Goal: Task Accomplishment & Management: Manage account settings

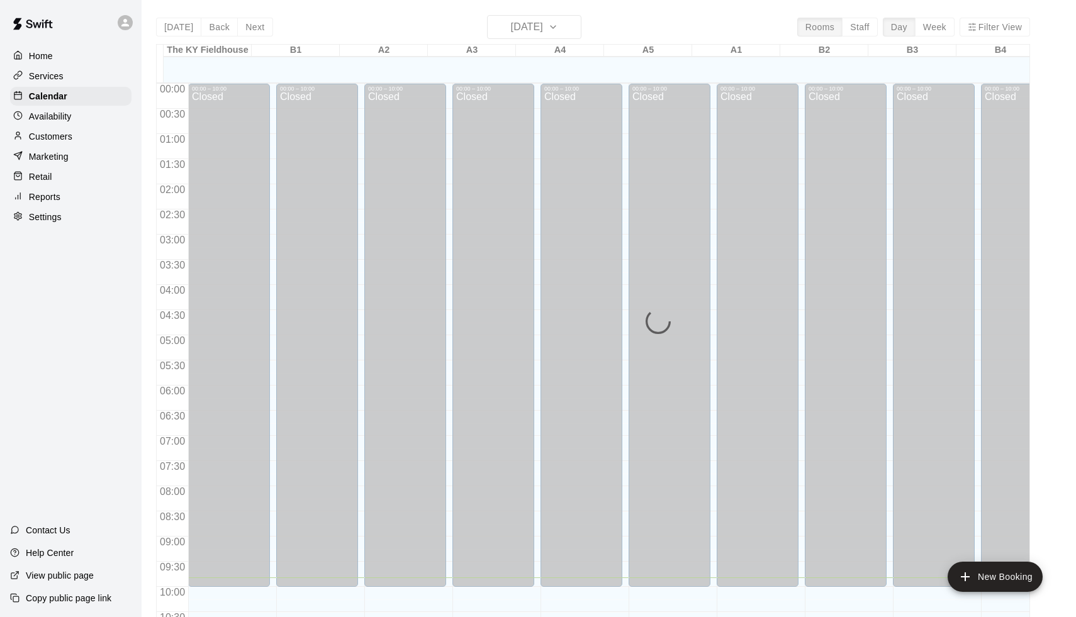
scroll to position [494, 0]
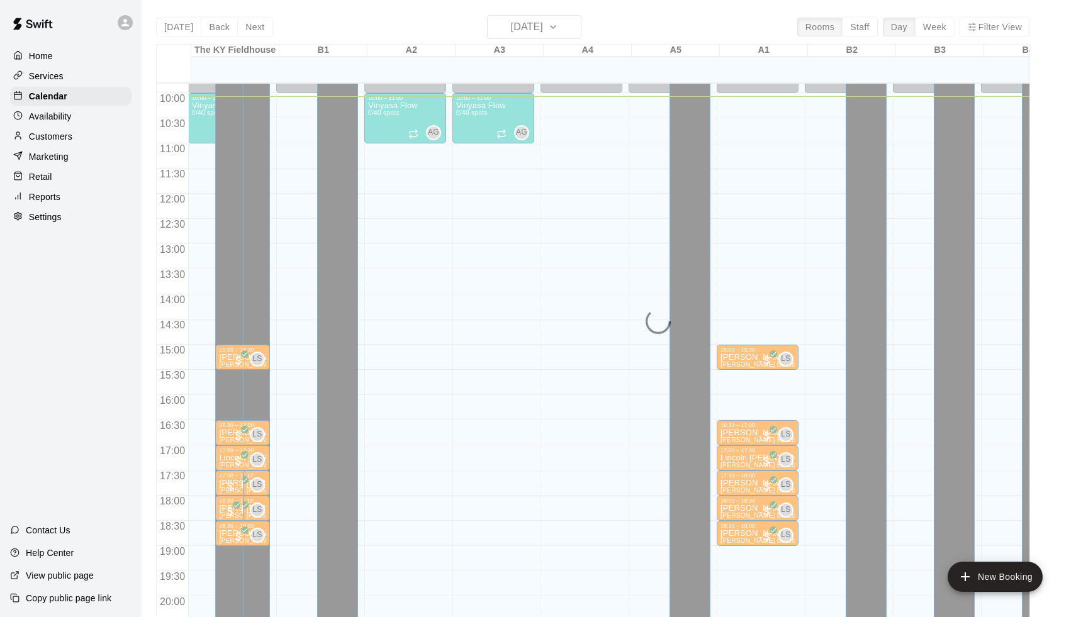
click at [548, 36] on div "Today Back Next Tuesday Sep 16 Rooms Staff Day Week Filter View The KY Fieldhou…" at bounding box center [593, 323] width 874 height 617
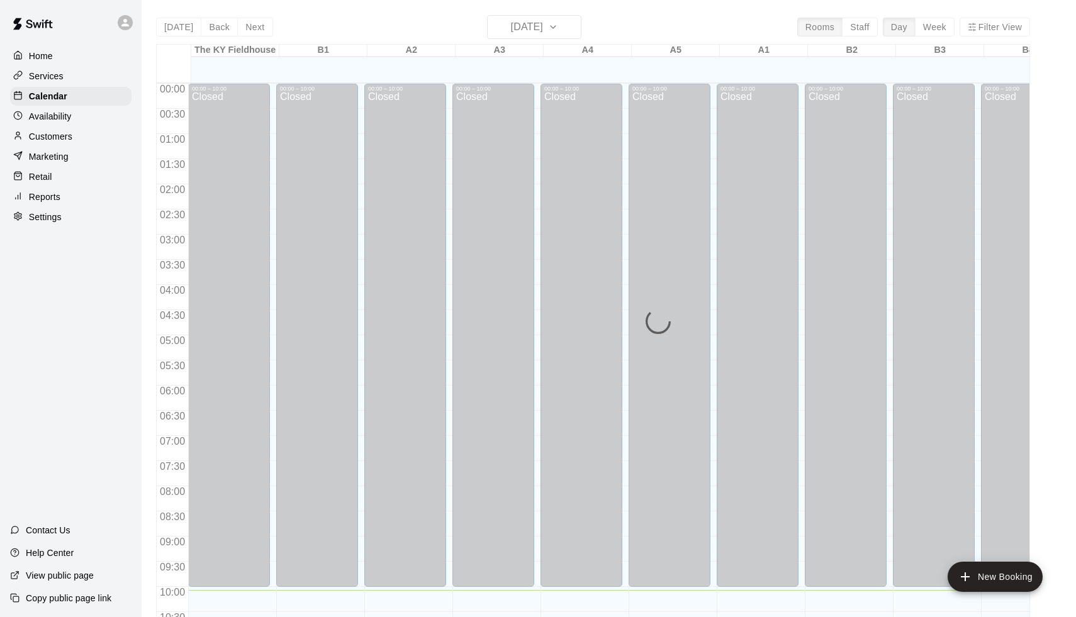
scroll to position [507, 0]
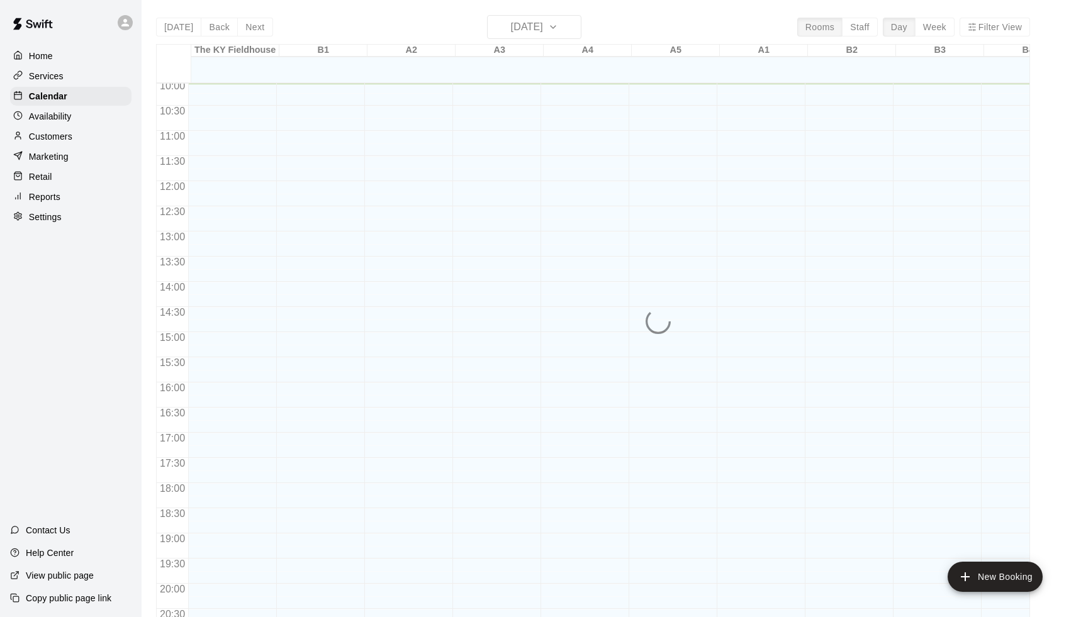
click at [535, 22] on div "Today Back Next Tuesday Sep 16 Rooms Staff Day Week Filter View The KY Fieldhou…" at bounding box center [593, 323] width 874 height 617
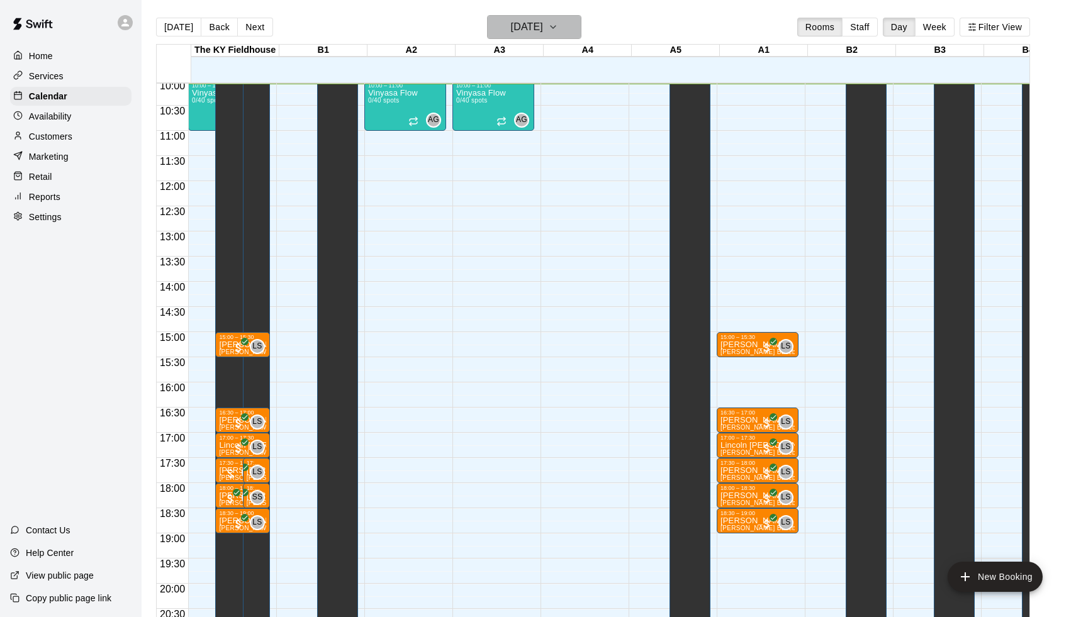
click at [536, 28] on h6 "[DATE]" at bounding box center [527, 27] width 32 height 18
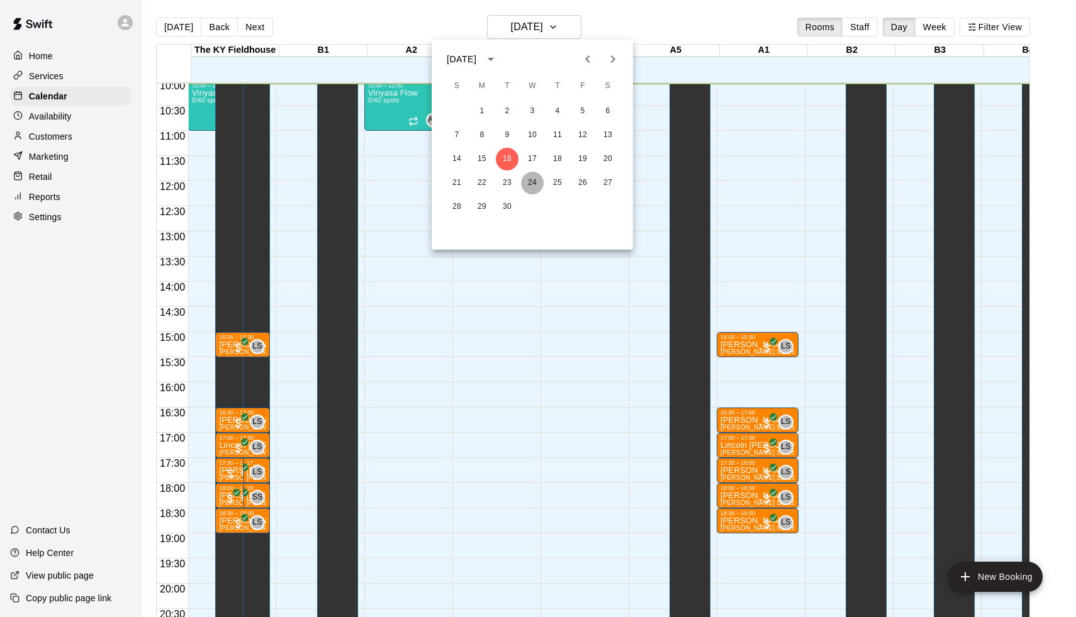
click at [534, 186] on button "24" at bounding box center [532, 183] width 23 height 23
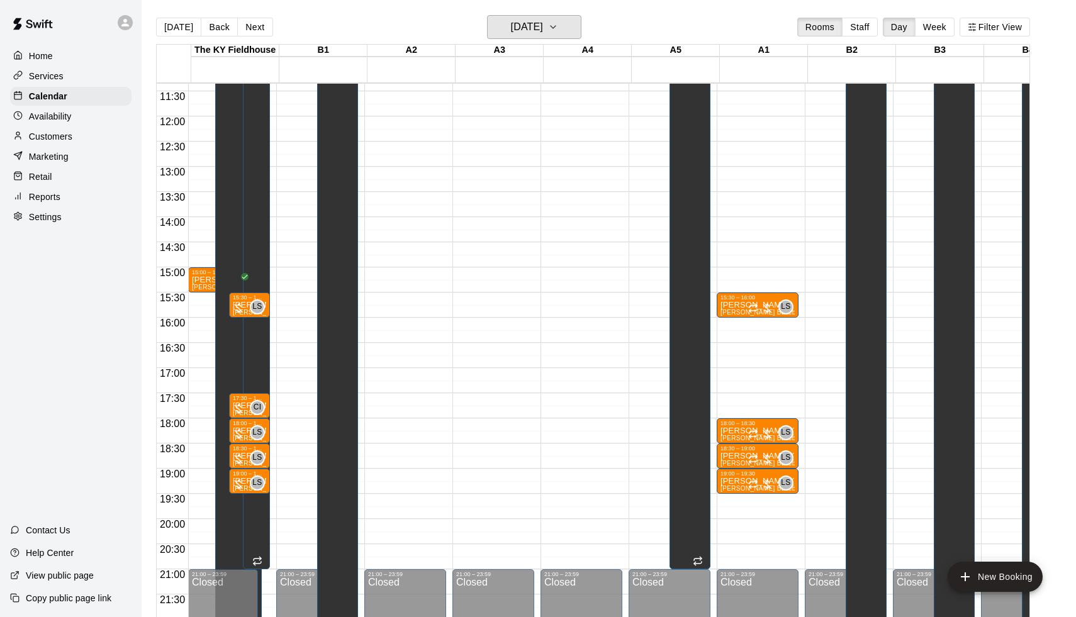
scroll to position [575, 0]
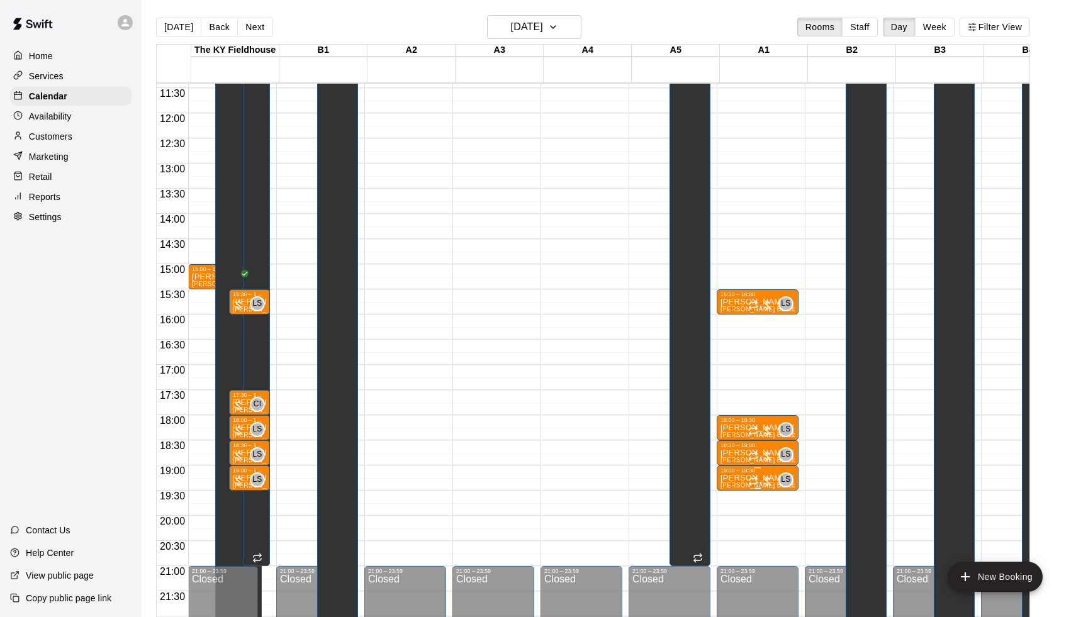
click at [741, 478] on p "Leo Seminati (Hitting or Fielding) Baseball/Softball" at bounding box center [758, 478] width 74 height 0
click at [732, 517] on img "edit" at bounding box center [736, 522] width 14 height 14
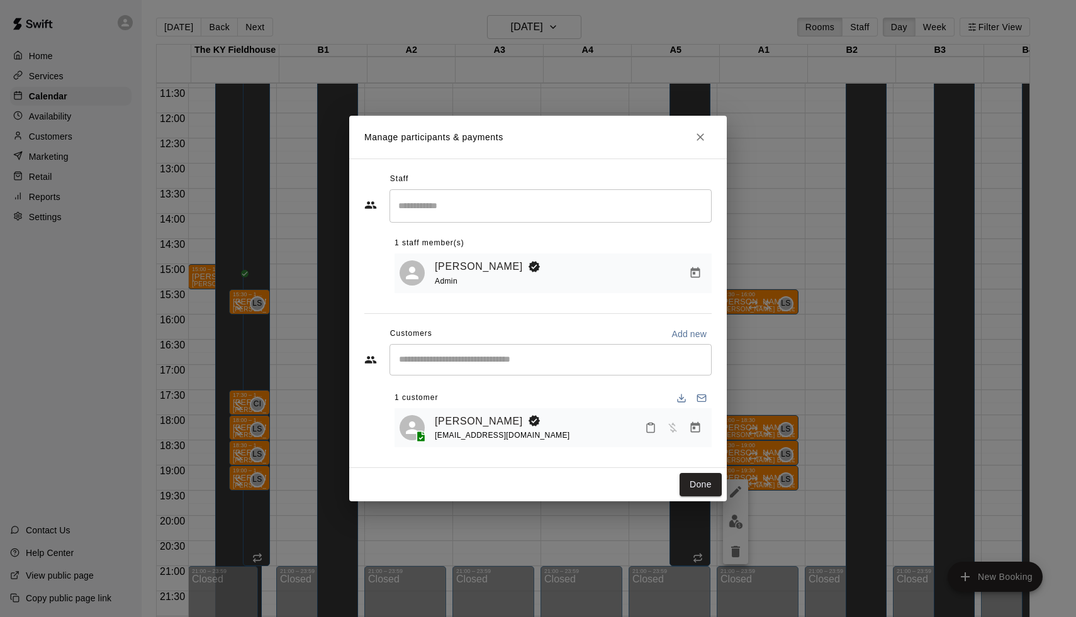
click at [773, 352] on div "Manage participants & payments Staff ​ 1 staff member(s) Leo Seminati Admin Cus…" at bounding box center [538, 308] width 1076 height 617
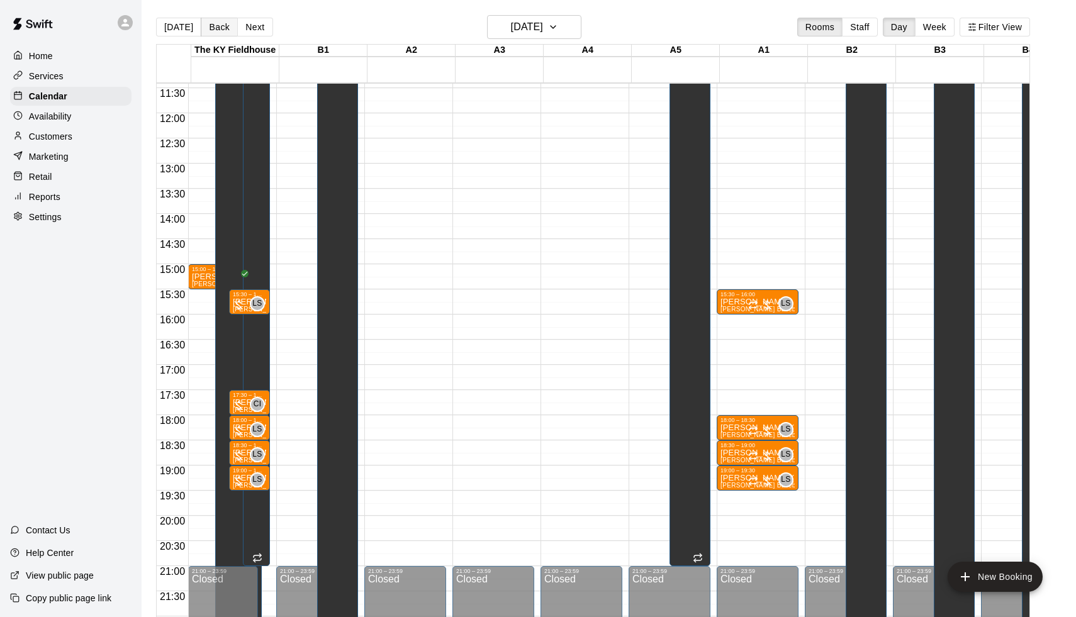
click at [211, 31] on button "Back" at bounding box center [219, 27] width 37 height 19
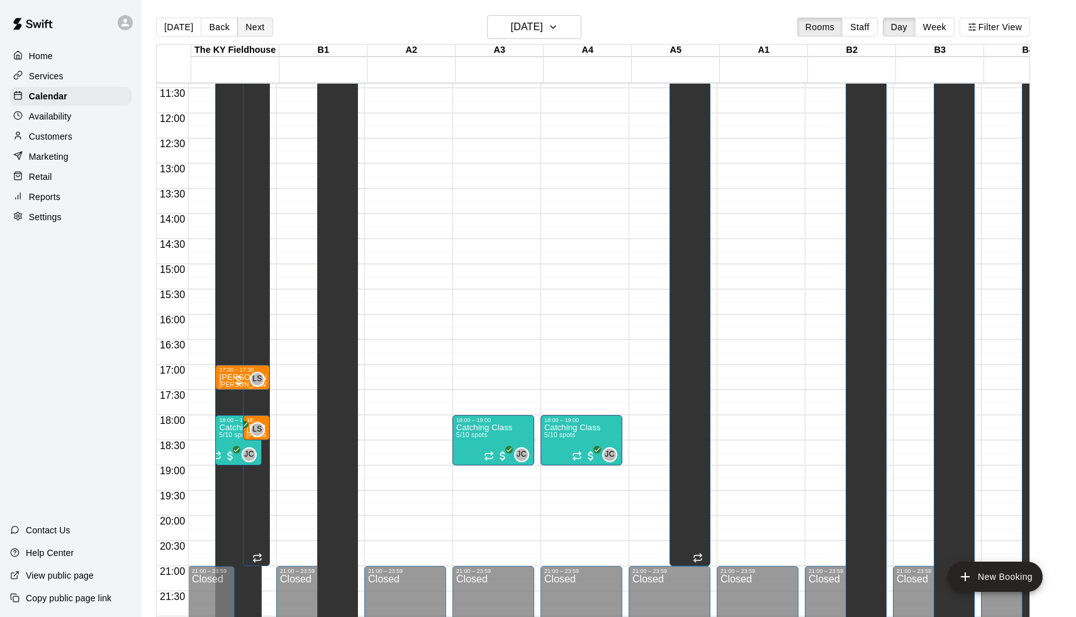
click at [254, 27] on button "Next" at bounding box center [254, 27] width 35 height 19
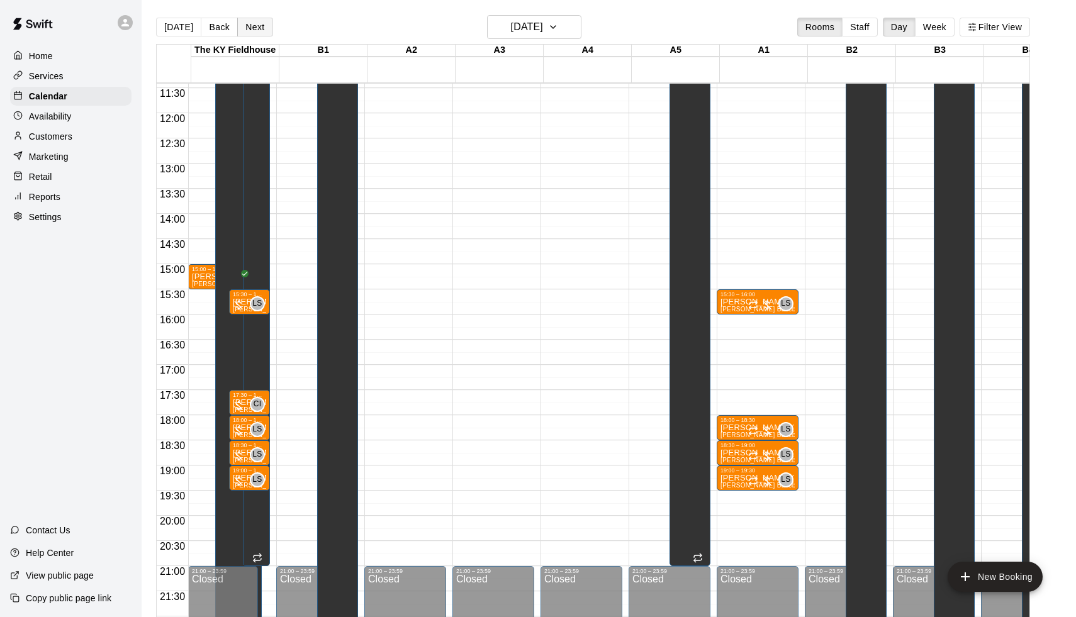
click at [254, 26] on button "Next" at bounding box center [254, 27] width 35 height 19
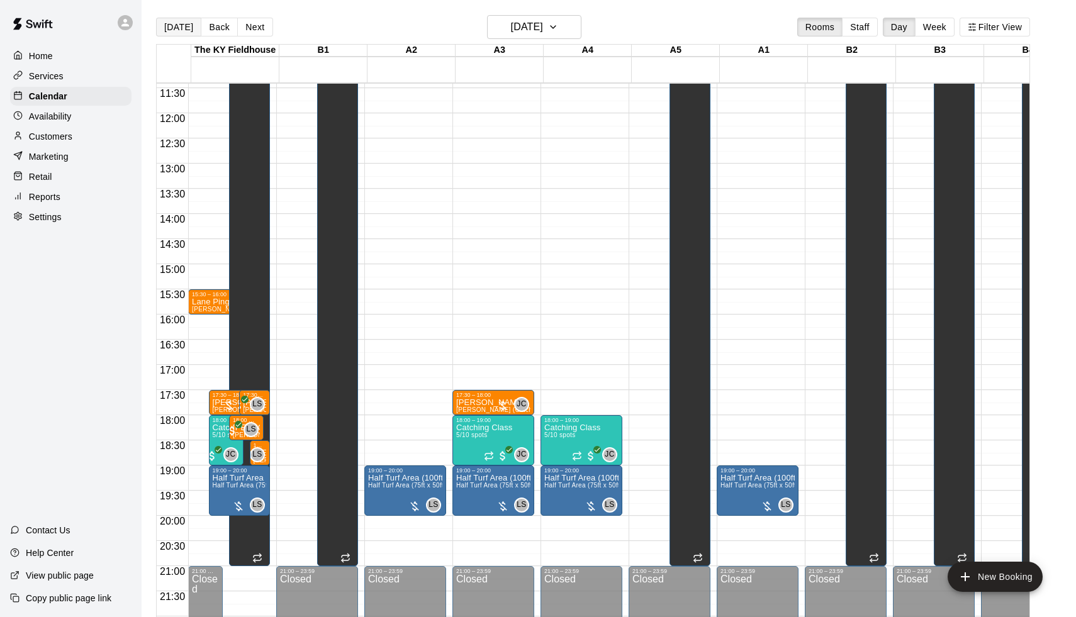
click at [178, 29] on button "[DATE]" at bounding box center [178, 27] width 45 height 19
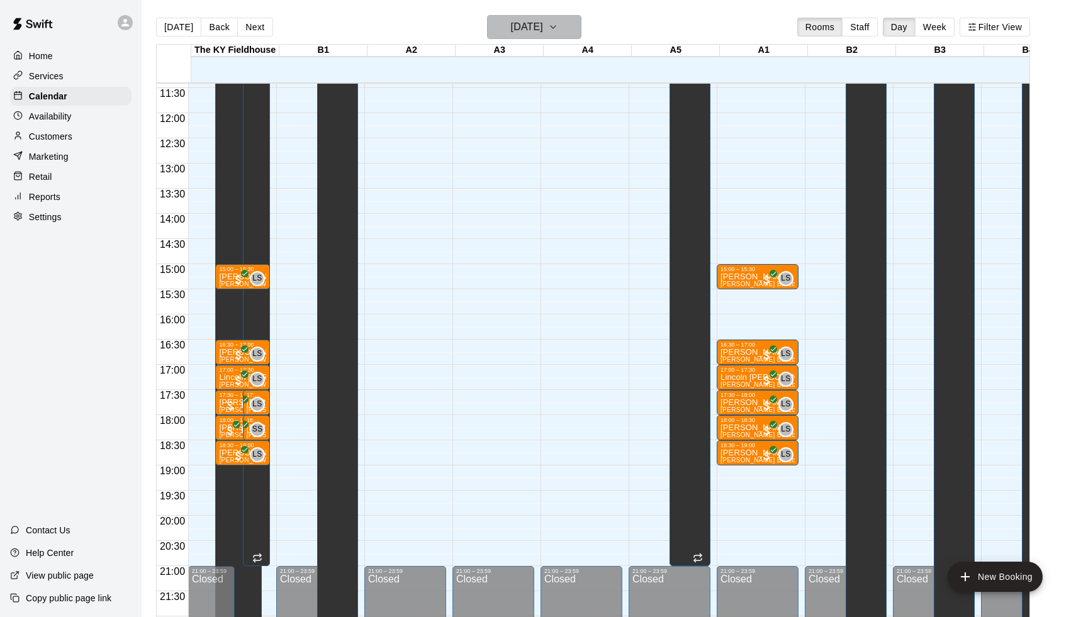
click at [523, 25] on h6 "[DATE]" at bounding box center [527, 27] width 32 height 18
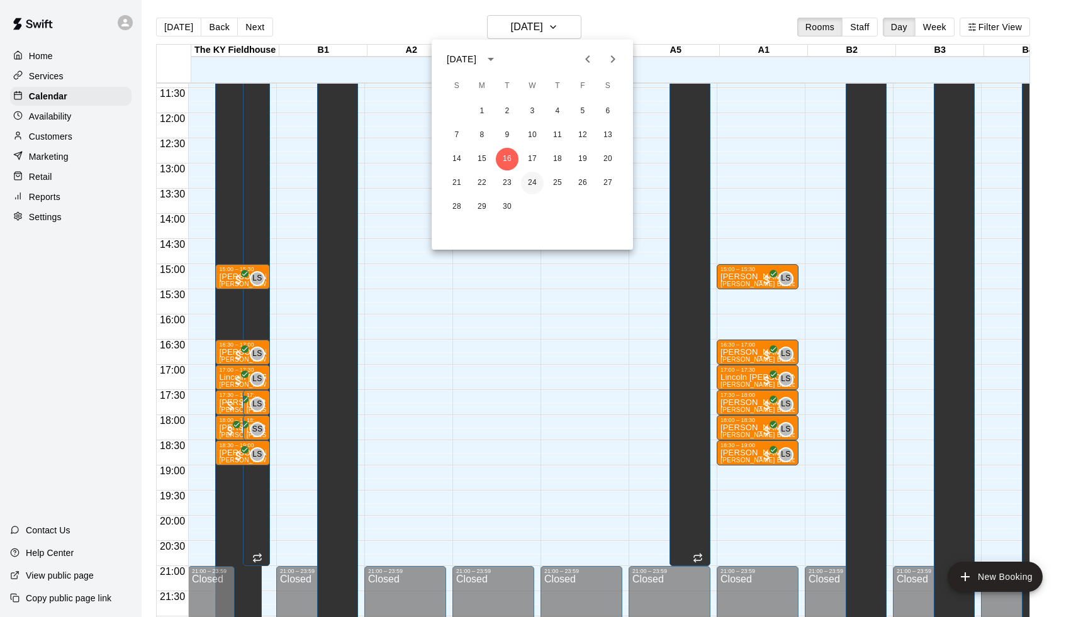
click at [532, 179] on button "24" at bounding box center [532, 183] width 23 height 23
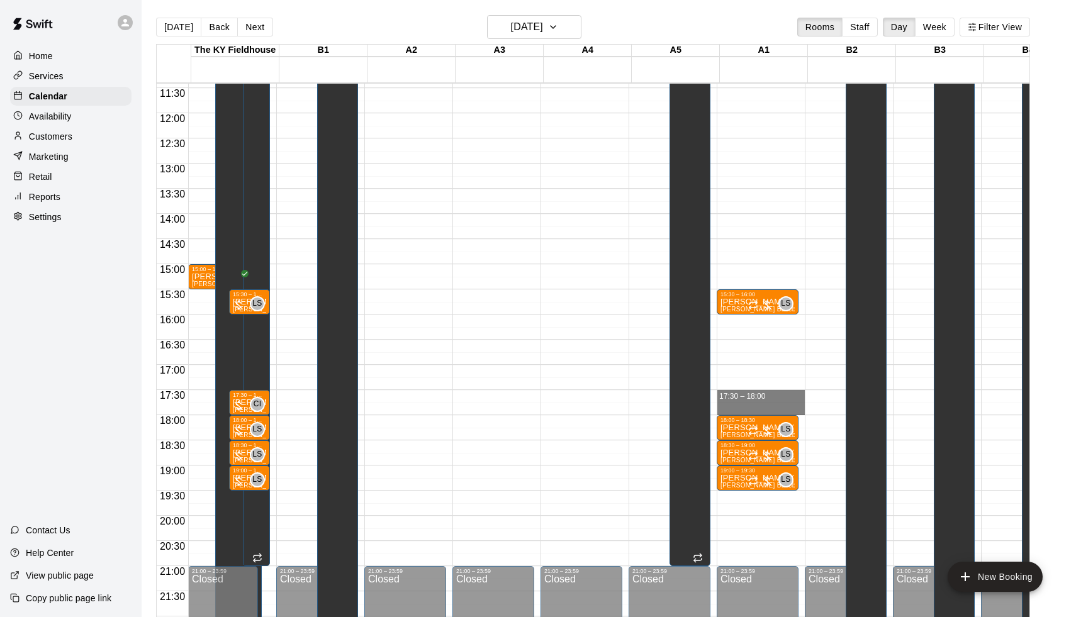
drag, startPoint x: 743, startPoint y: 393, endPoint x: 744, endPoint y: 410, distance: 17.0
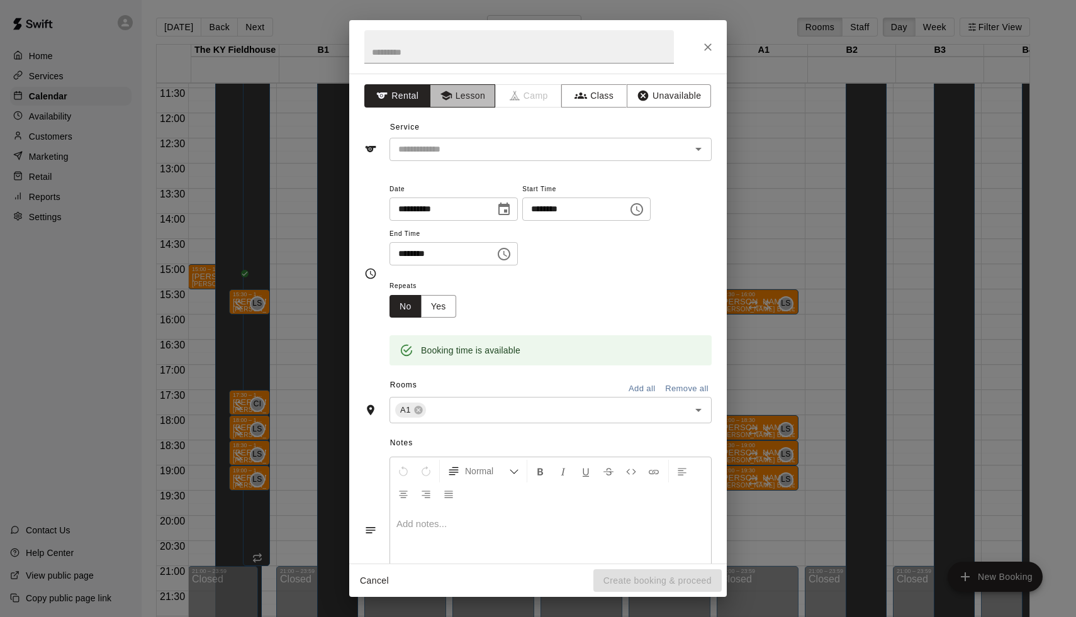
click at [466, 103] on button "Lesson" at bounding box center [463, 95] width 66 height 23
click at [440, 152] on input "text" at bounding box center [532, 150] width 278 height 16
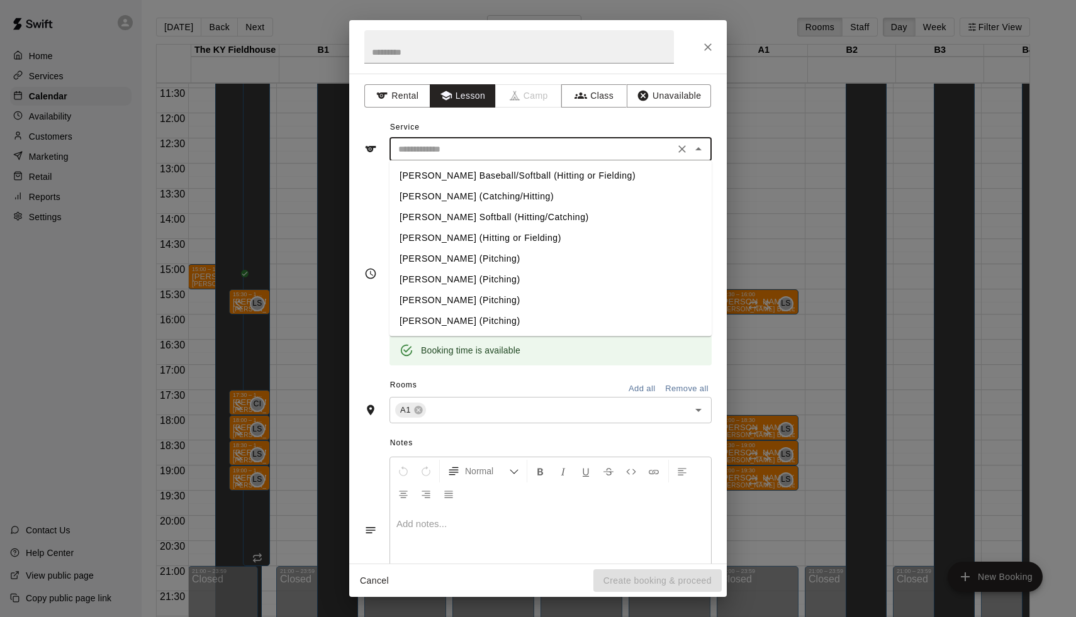
click at [437, 176] on li "[PERSON_NAME] Baseball/Softball (Hitting or Fielding)" at bounding box center [551, 176] width 322 height 21
type input "**********"
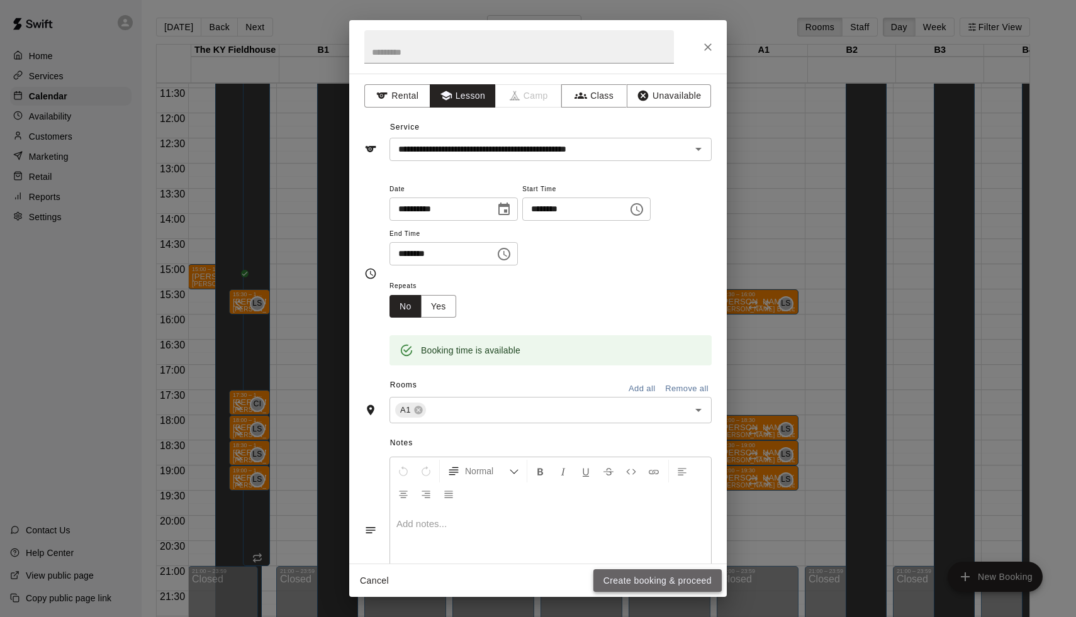
click at [649, 578] on button "Create booking & proceed" at bounding box center [657, 581] width 128 height 23
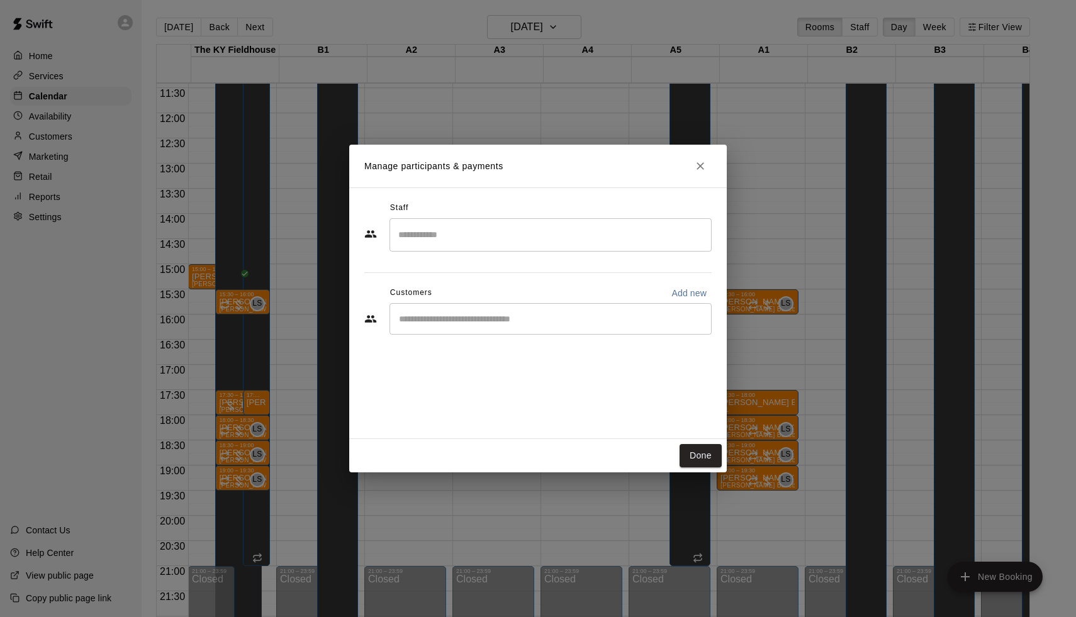
click at [446, 239] on input "Search staff" at bounding box center [550, 235] width 311 height 22
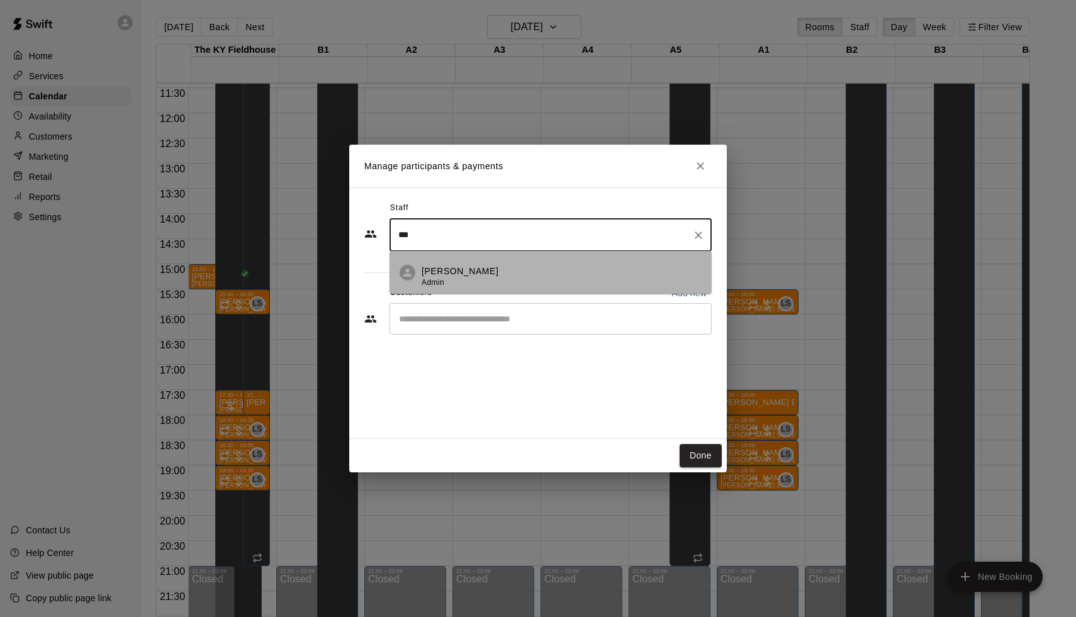
click at [463, 283] on div "Leo Seminati Admin" at bounding box center [460, 277] width 77 height 25
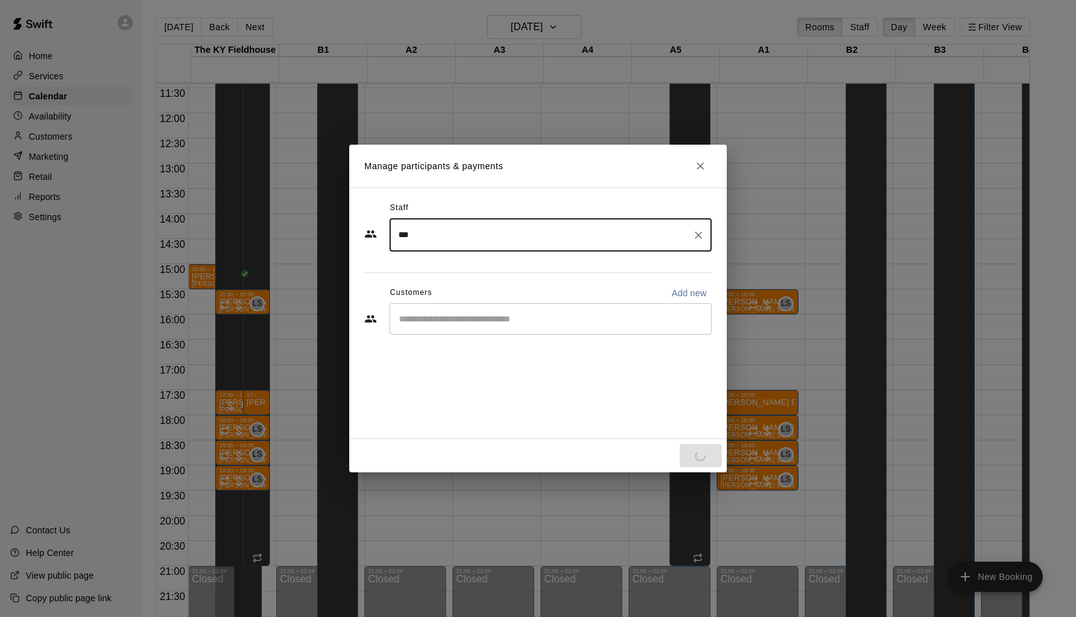
type input "***"
click at [488, 337] on div "​" at bounding box center [537, 320] width 347 height 34
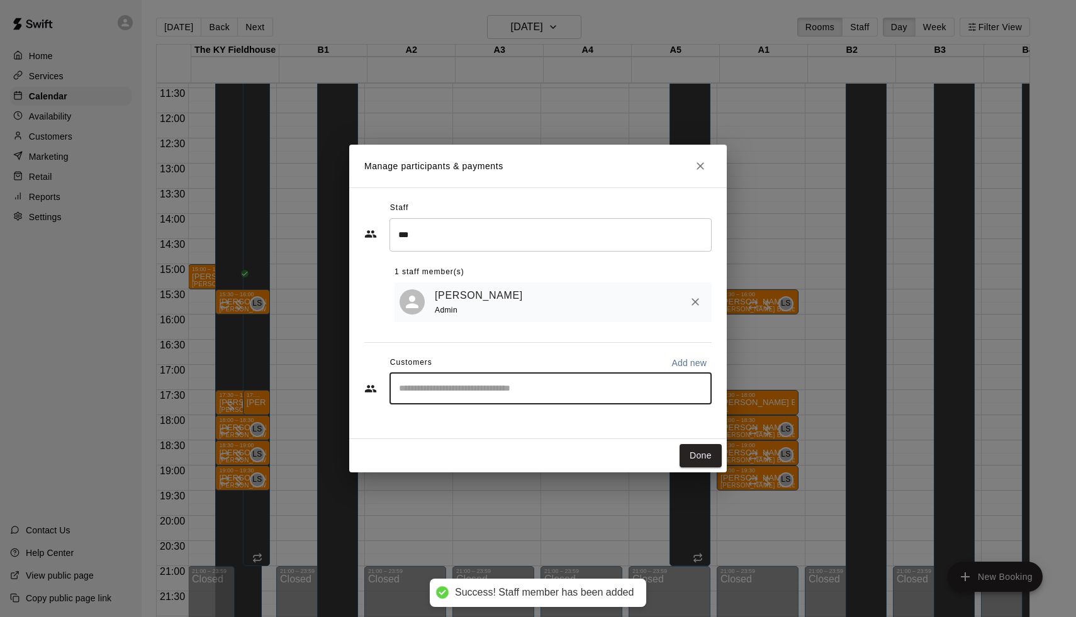
click at [491, 320] on div "Staff *** ​ 1 staff member(s) Leo Seminati Admin Customers Add new ​" at bounding box center [537, 307] width 347 height 218
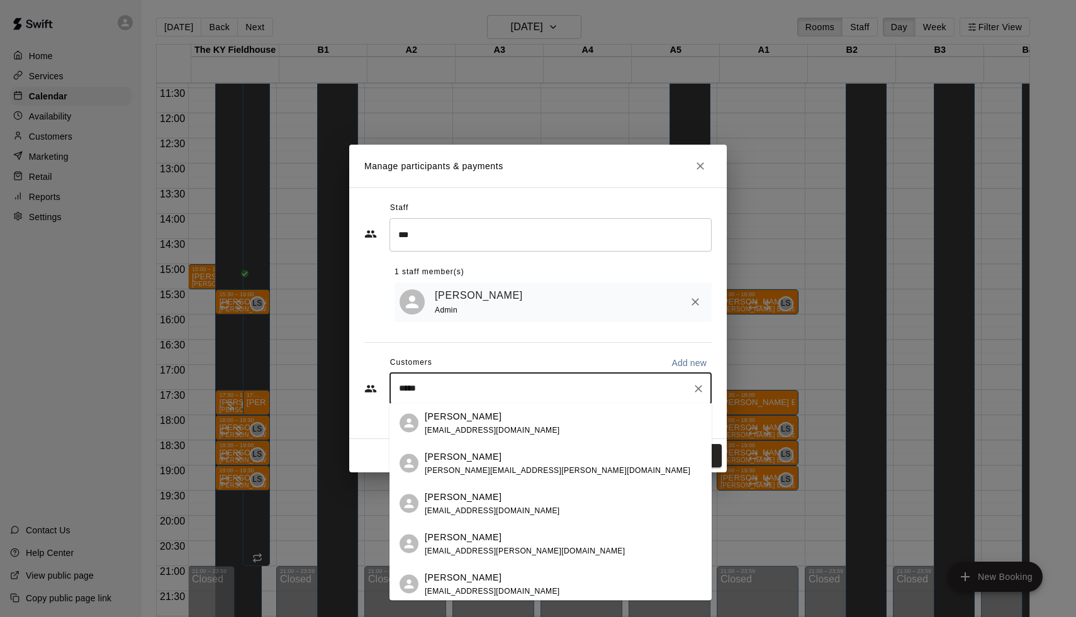
type input "******"
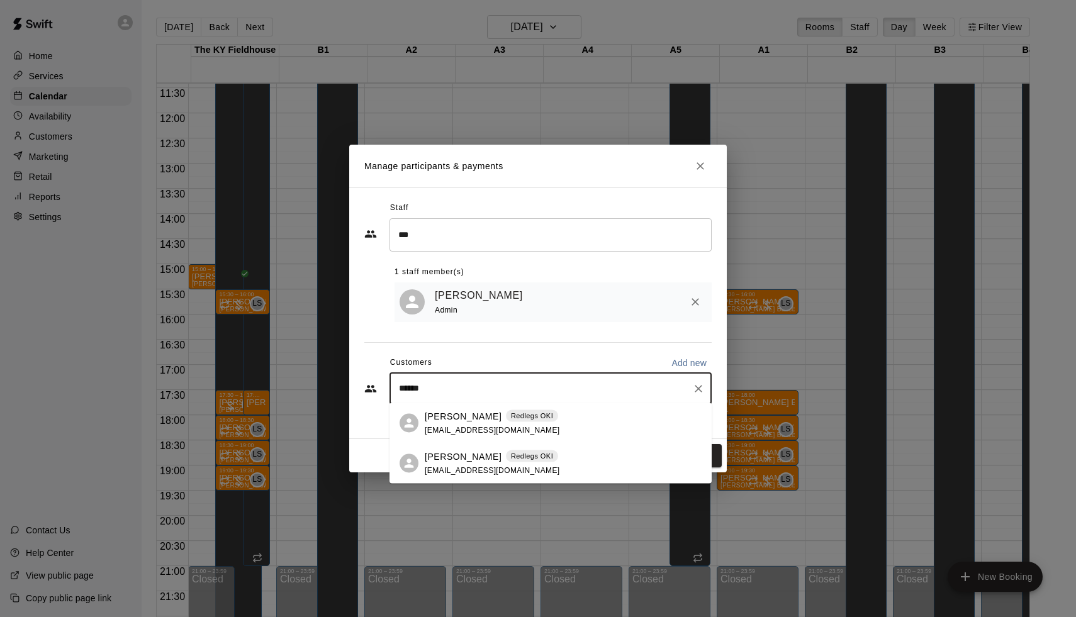
click at [474, 452] on p "Liam Anderson" at bounding box center [463, 456] width 77 height 13
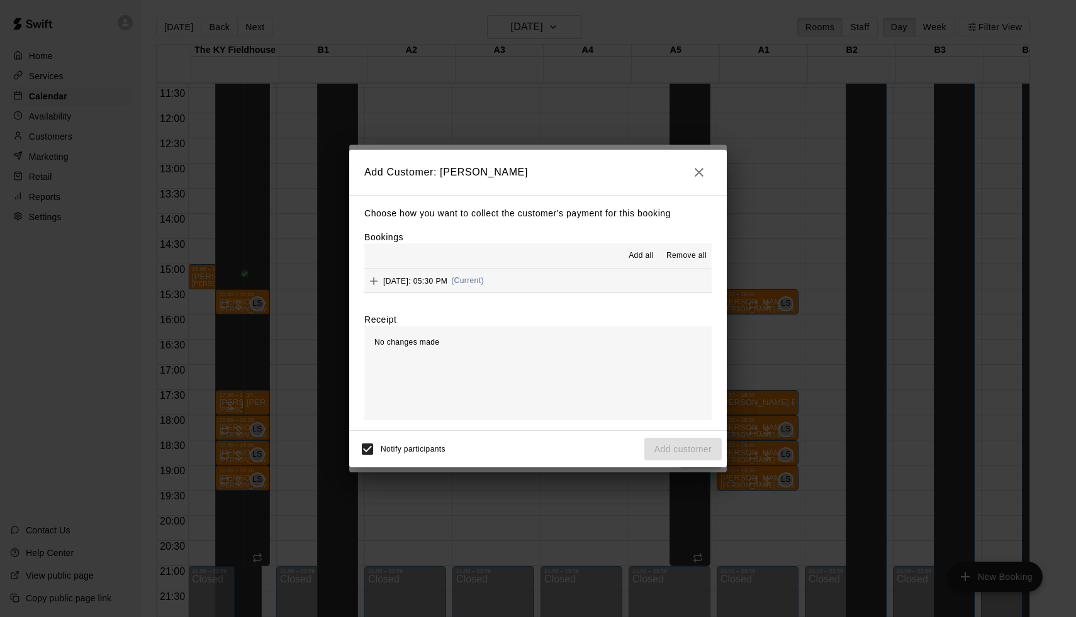
click at [447, 281] on span "Wednesday, September 24: 05:30 PM" at bounding box center [415, 280] width 64 height 9
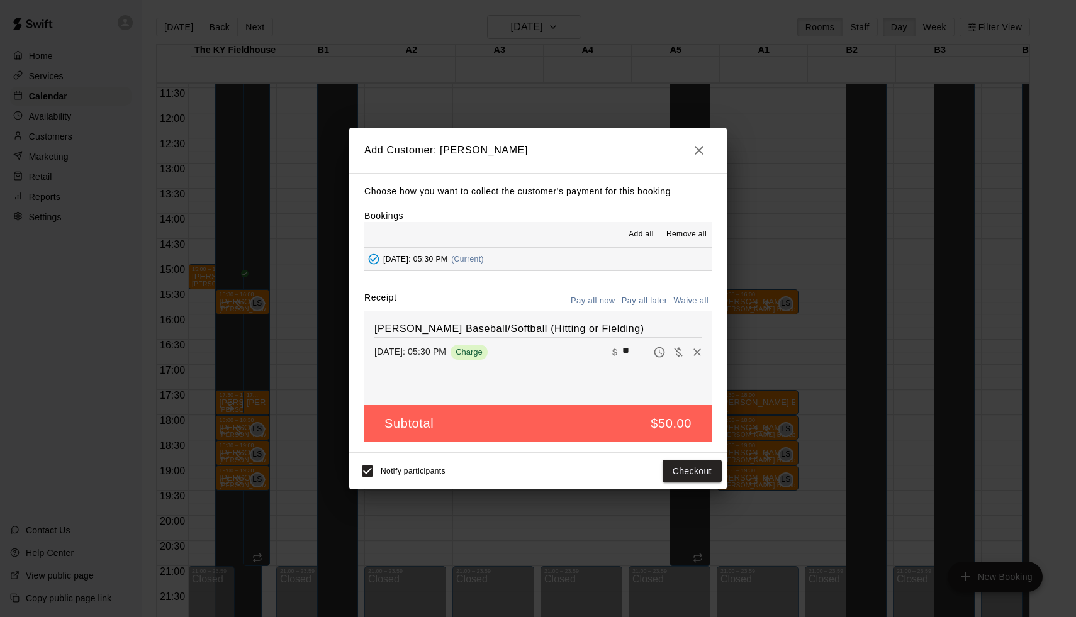
click at [657, 301] on button "Pay all later" at bounding box center [645, 301] width 52 height 20
click at [679, 480] on button "Add customer" at bounding box center [682, 471] width 77 height 23
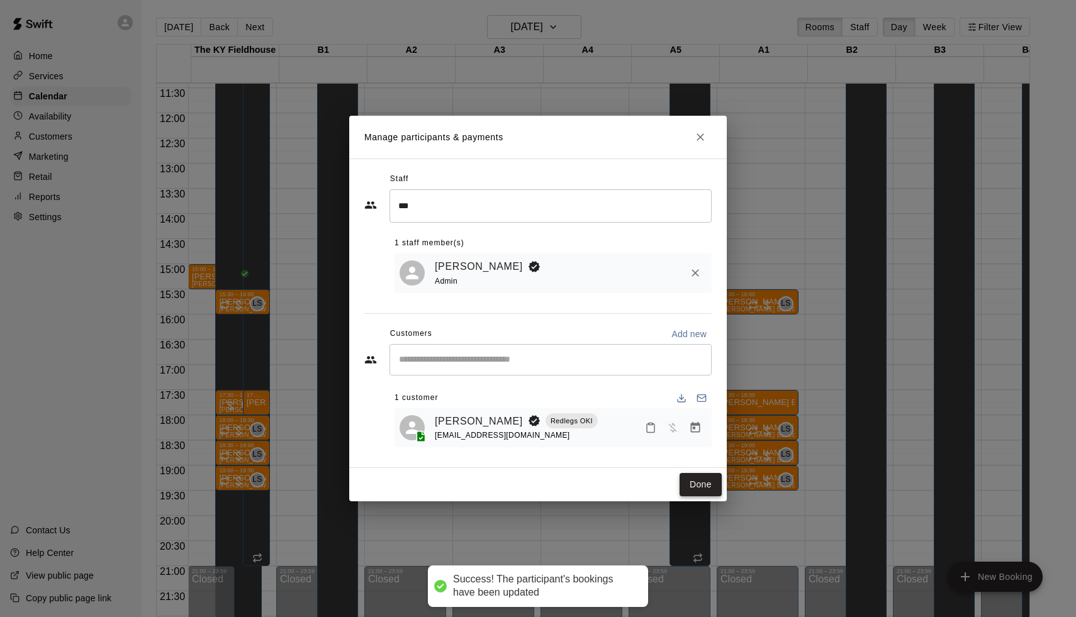
click at [698, 483] on button "Done" at bounding box center [701, 484] width 42 height 23
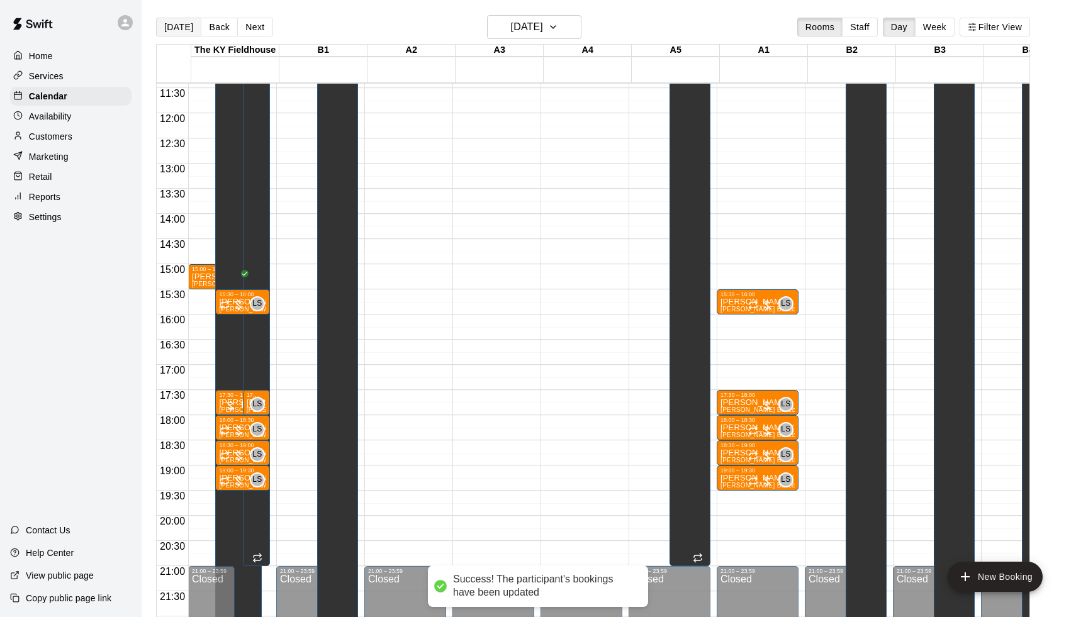
click at [178, 30] on button "[DATE]" at bounding box center [178, 27] width 45 height 19
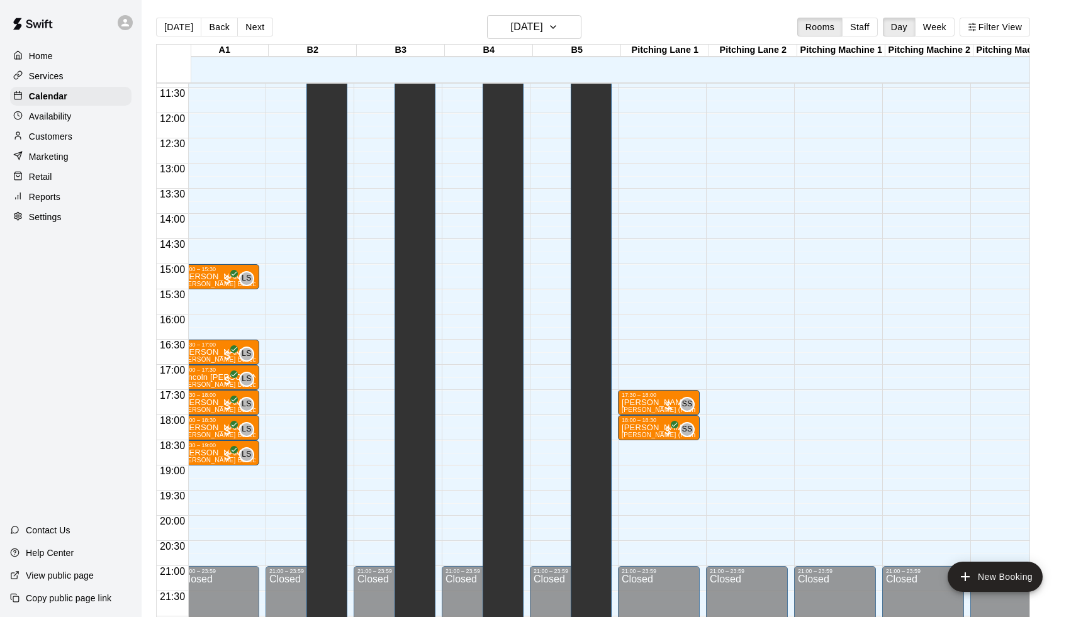
scroll to position [0, 540]
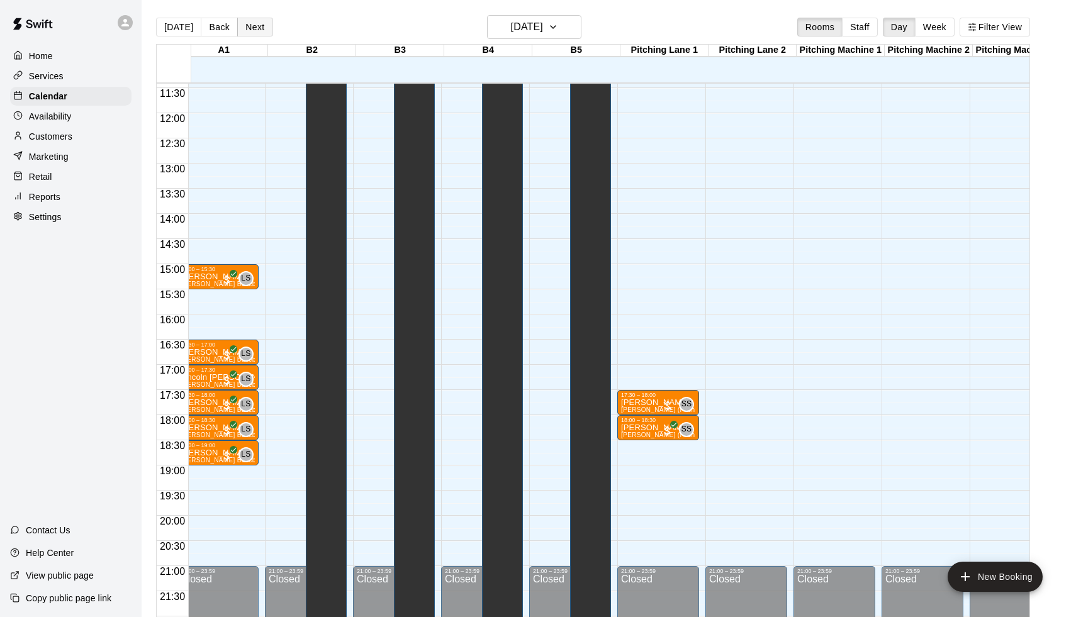
click at [261, 28] on button "Next" at bounding box center [254, 27] width 35 height 19
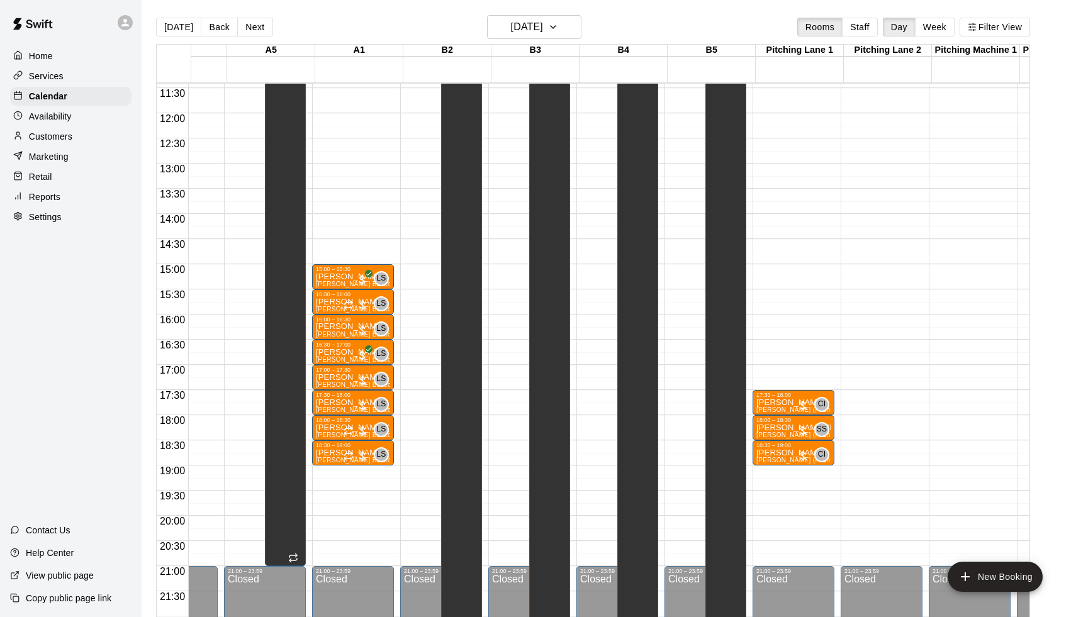
scroll to position [0, 559]
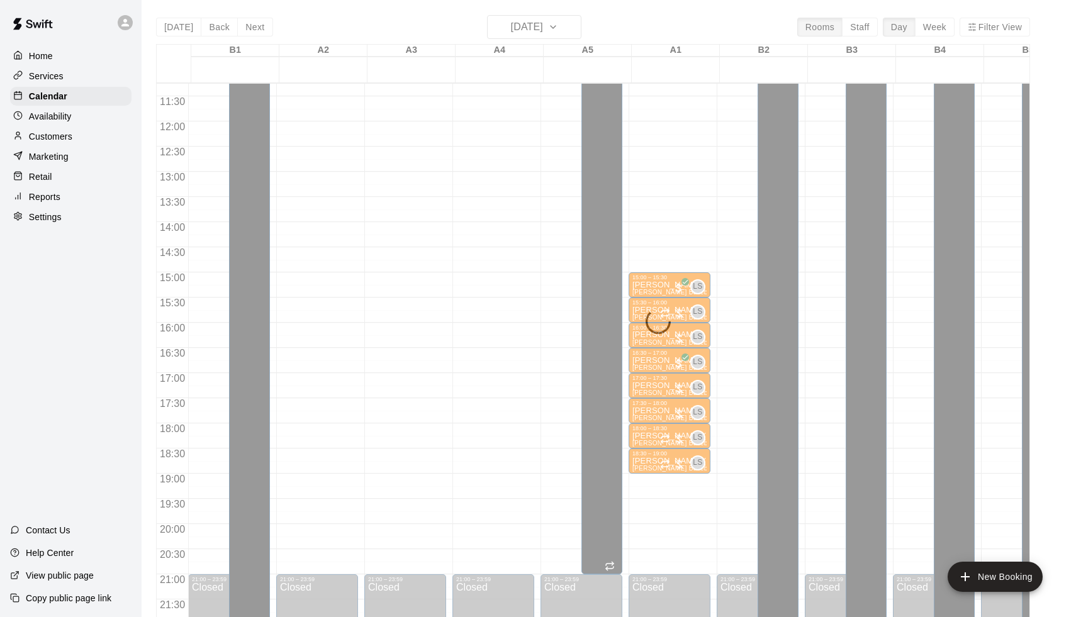
click at [184, 18] on div "Today Back Next Wednesday Sep 17 Rooms Staff Day Week Filter View The KY Fieldh…" at bounding box center [593, 323] width 874 height 617
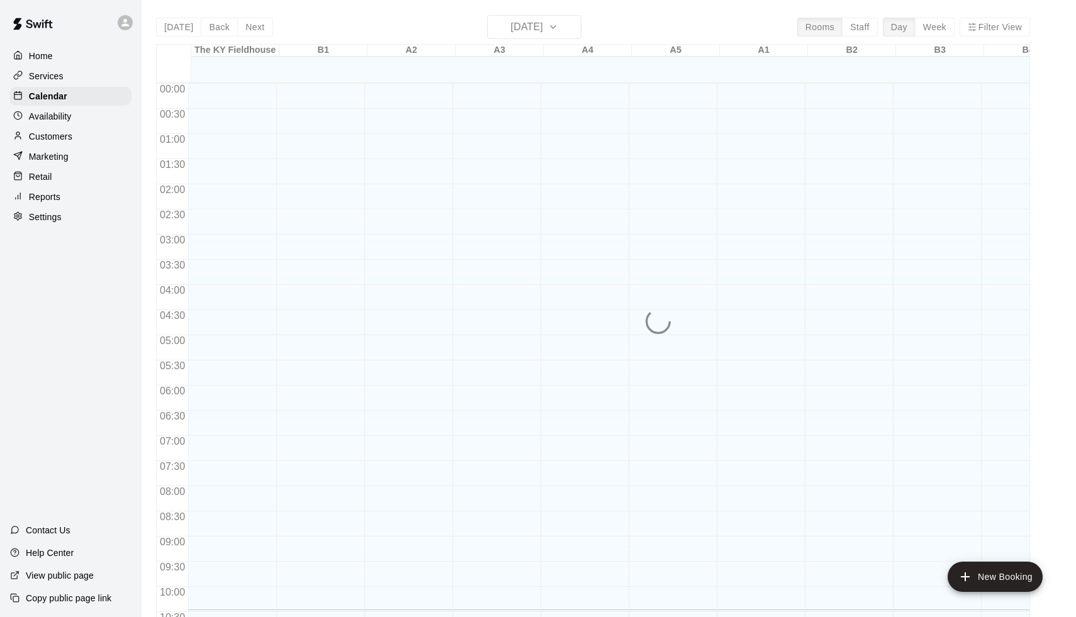
scroll to position [526, 0]
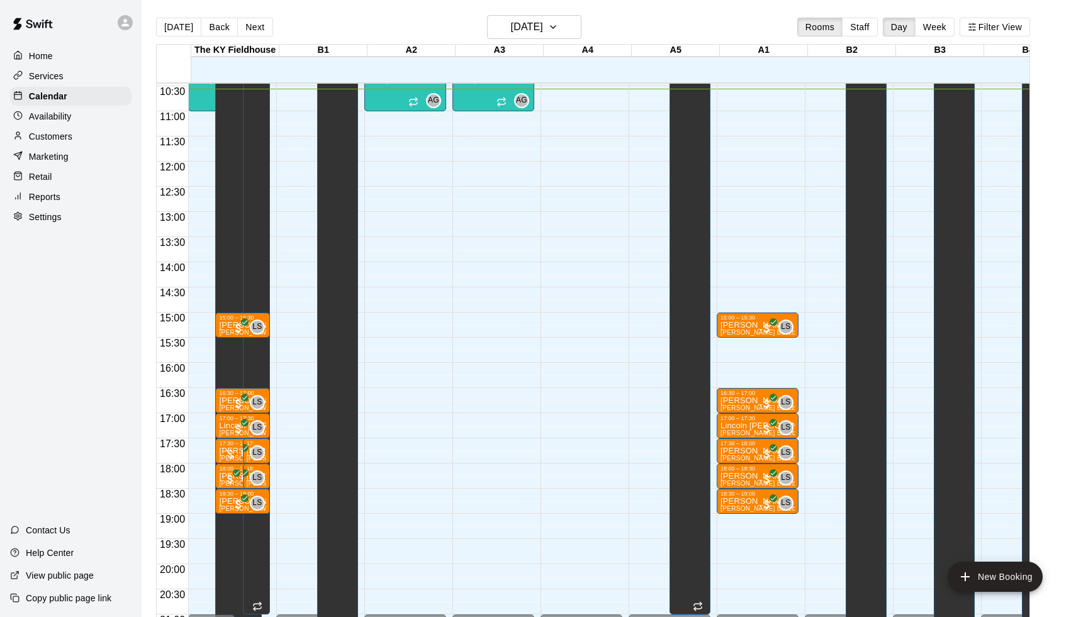
click at [600, 3] on main "Today Back Next Tuesday Sep 16 Rooms Staff Day Week Filter View The KY Fieldhou…" at bounding box center [609, 319] width 935 height 638
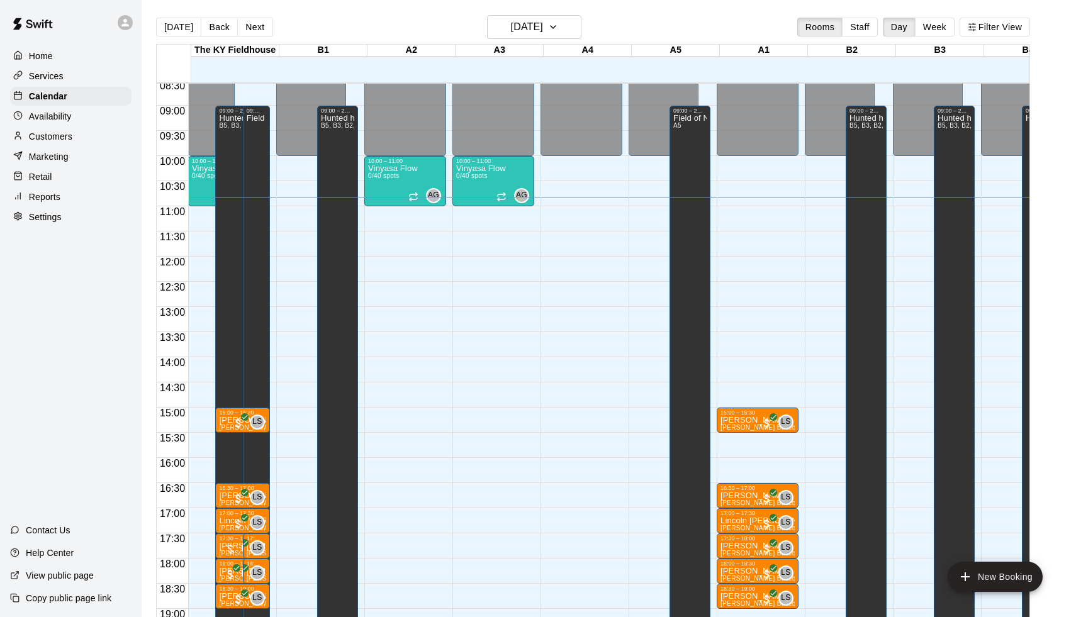
scroll to position [425, 0]
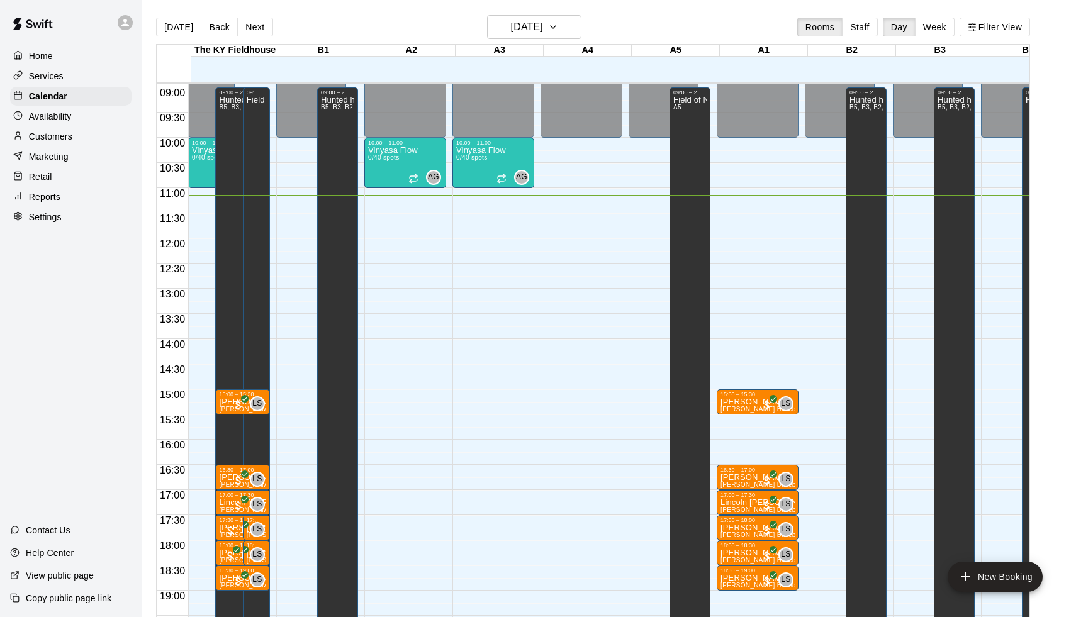
scroll to position [445, 0]
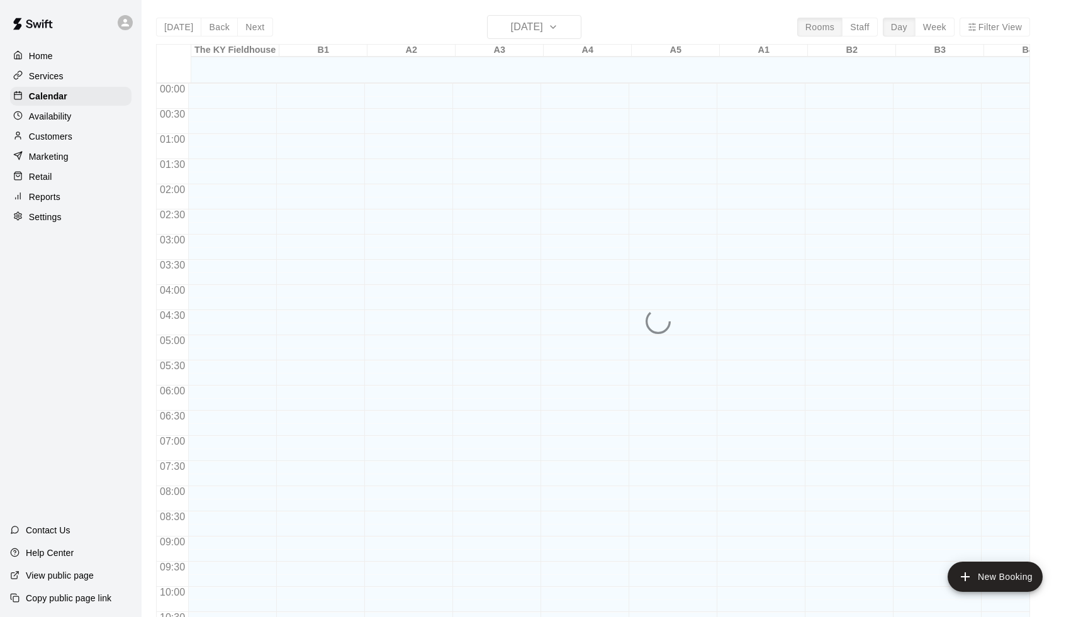
scroll to position [578, 0]
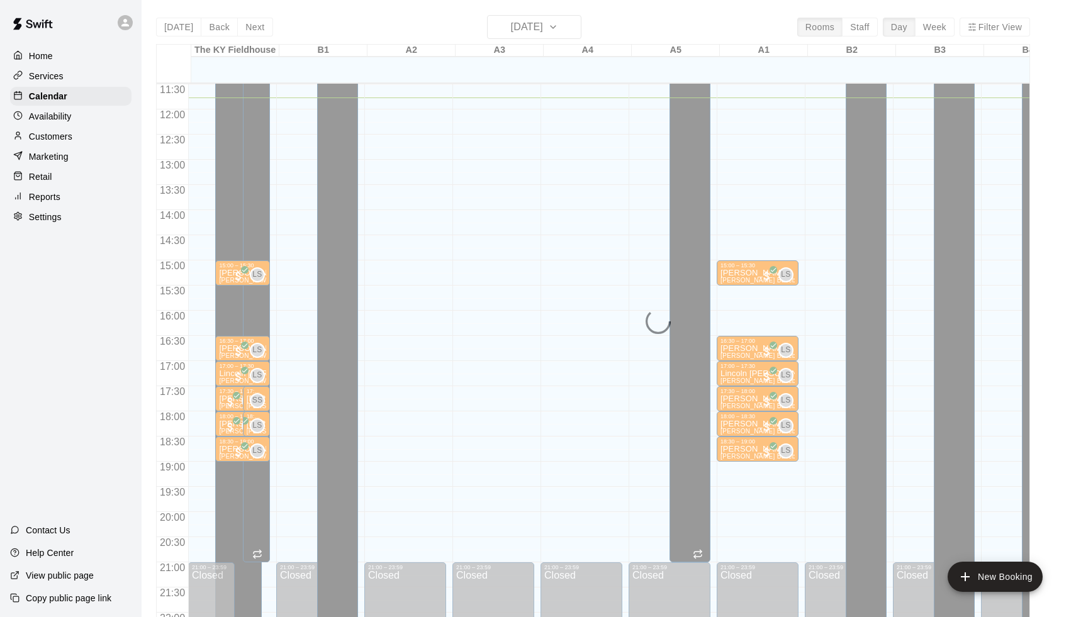
click at [224, 31] on div "Today Back Next Tuesday Sep 16 Rooms Staff Day Week Filter View The KY Fieldhou…" at bounding box center [593, 323] width 874 height 617
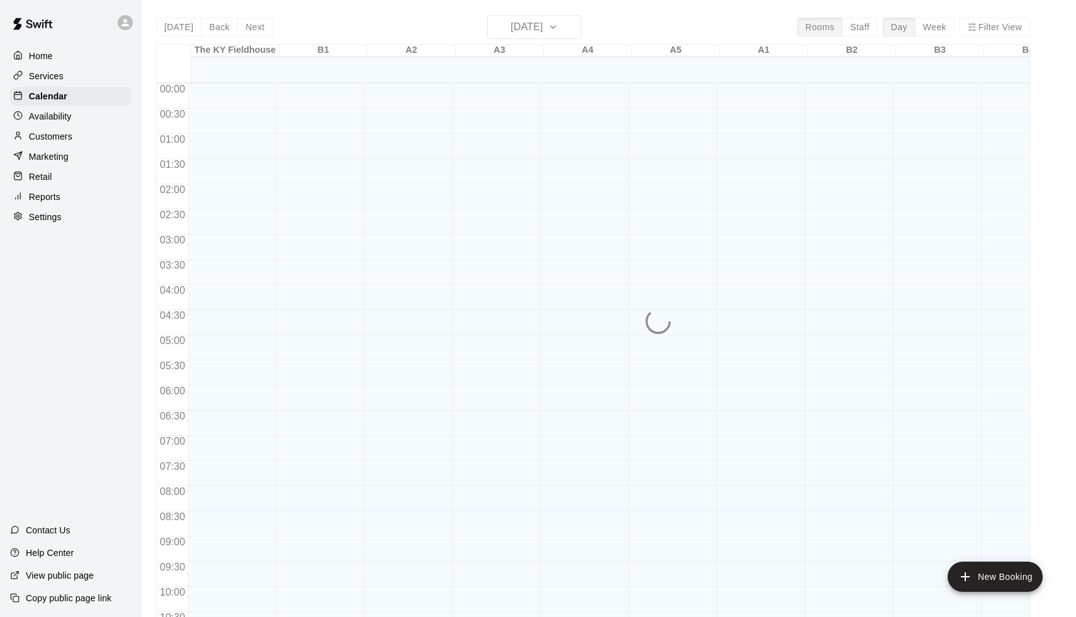
scroll to position [592, 0]
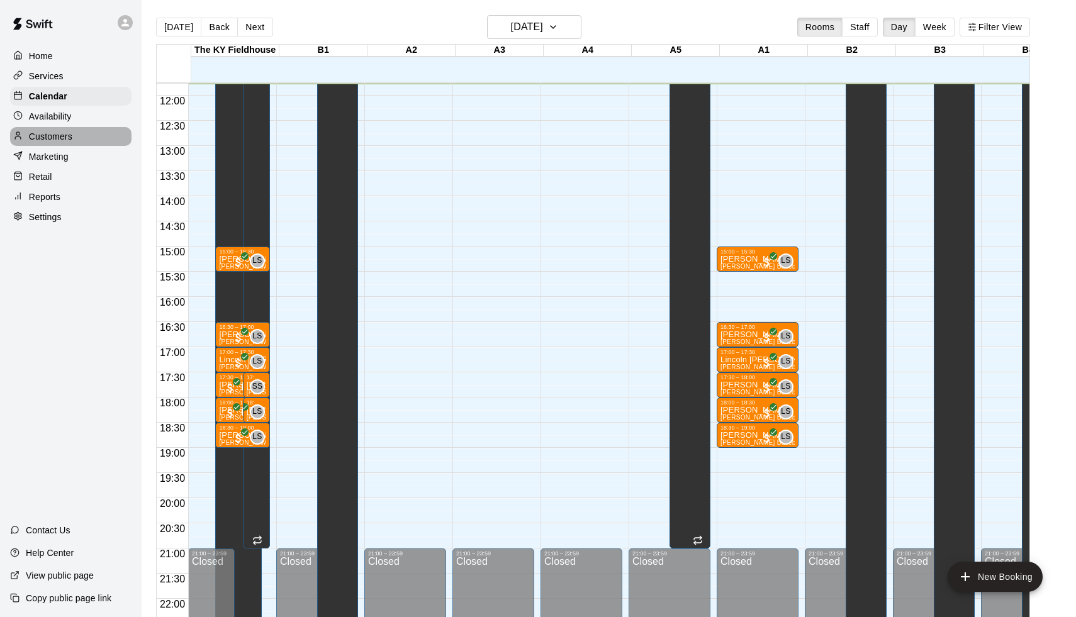
click at [50, 139] on p "Customers" at bounding box center [50, 136] width 43 height 13
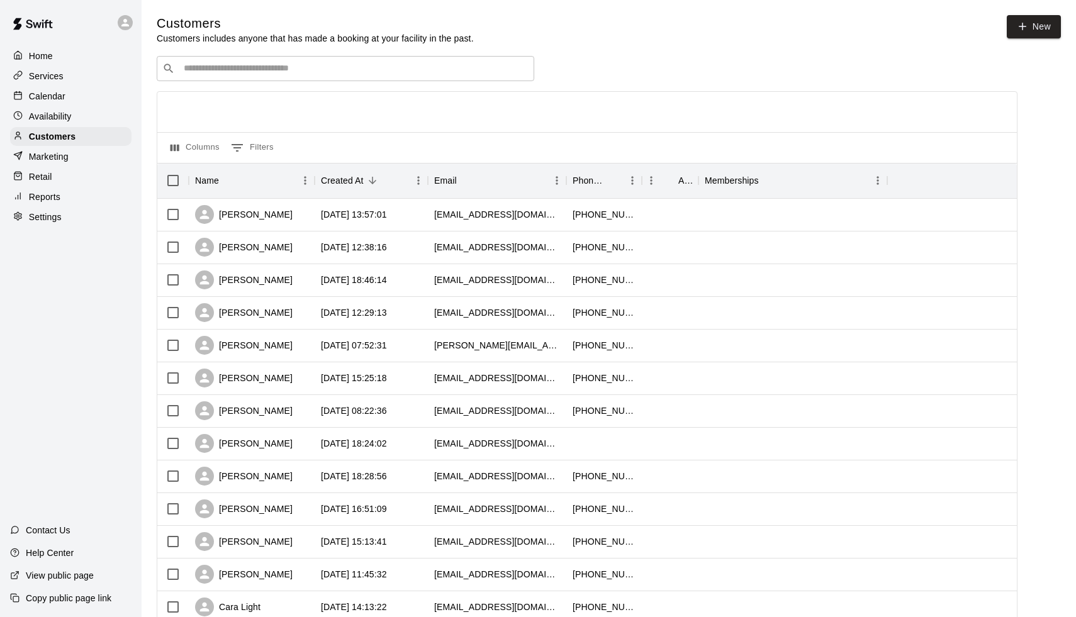
click at [309, 74] on input "Search customers by name or email" at bounding box center [354, 68] width 349 height 13
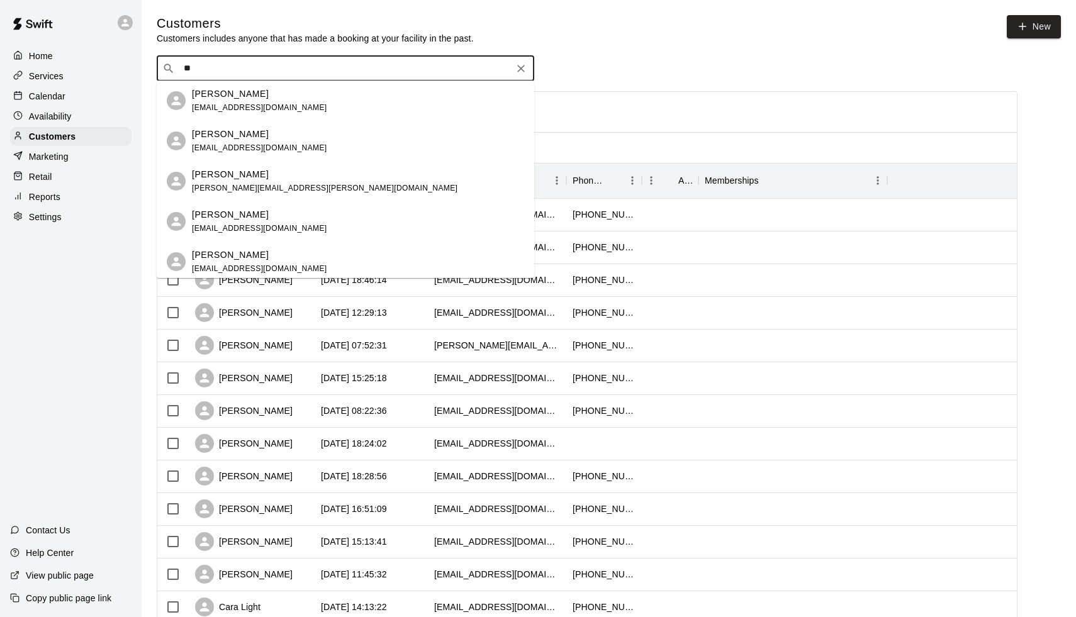
type input "*"
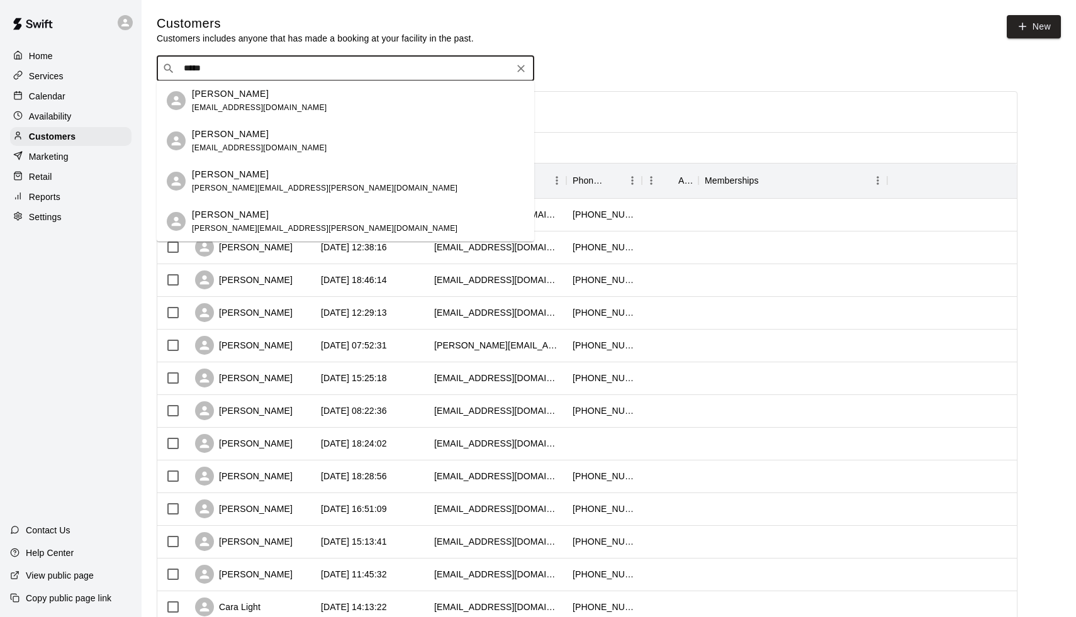
type input "*****"
click at [276, 184] on span "[PERSON_NAME][EMAIL_ADDRESS][PERSON_NAME][DOMAIN_NAME]" at bounding box center [325, 188] width 266 height 9
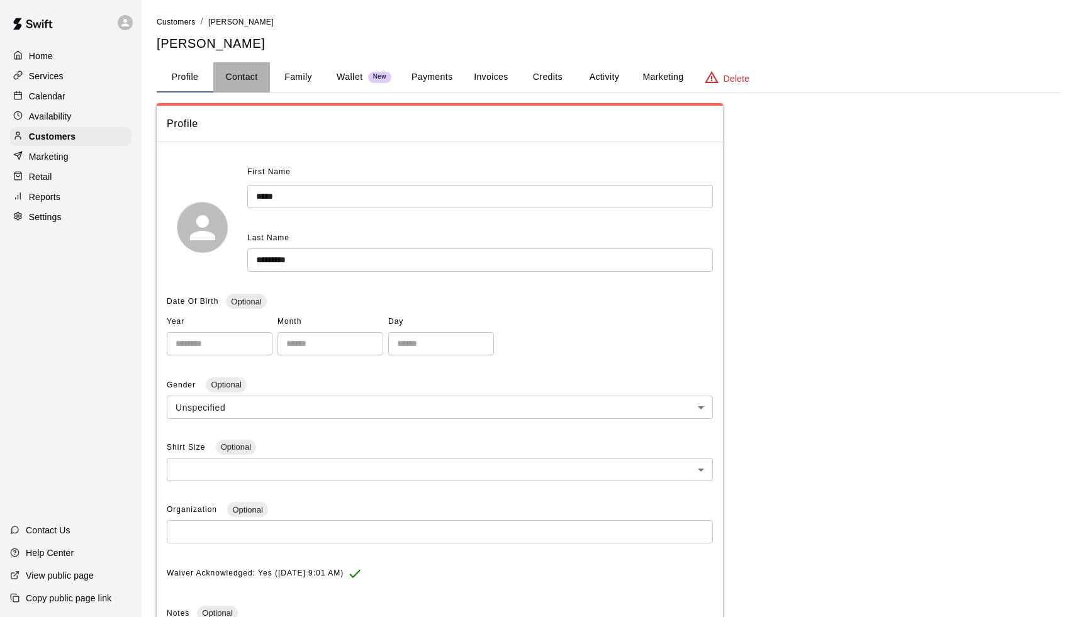
click at [247, 84] on button "Contact" at bounding box center [241, 77] width 57 height 30
select select "**"
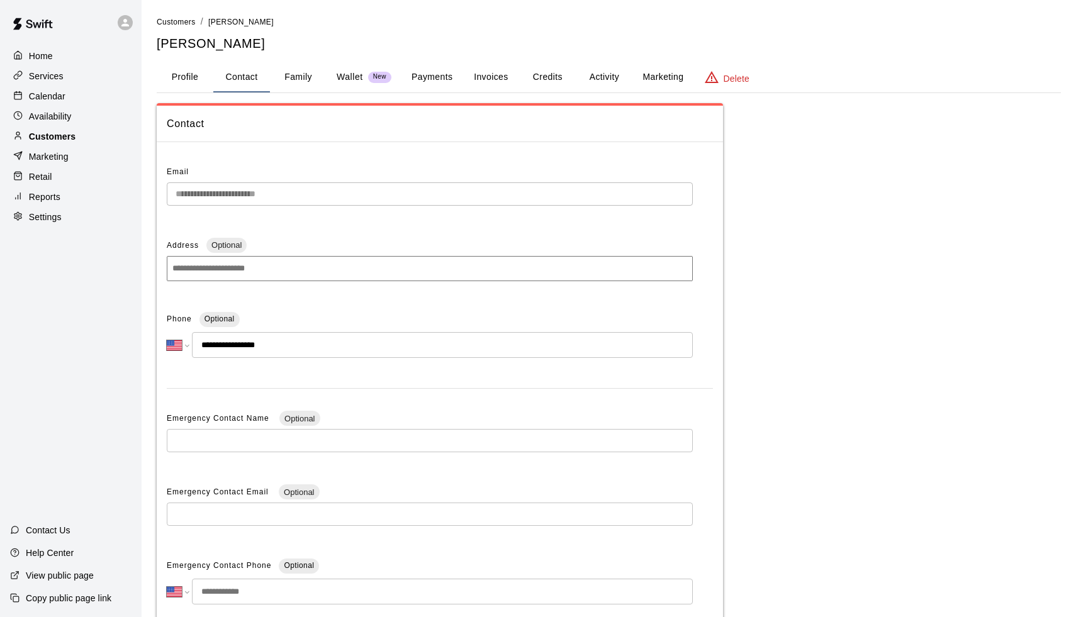
click at [104, 133] on div "Customers" at bounding box center [70, 136] width 121 height 19
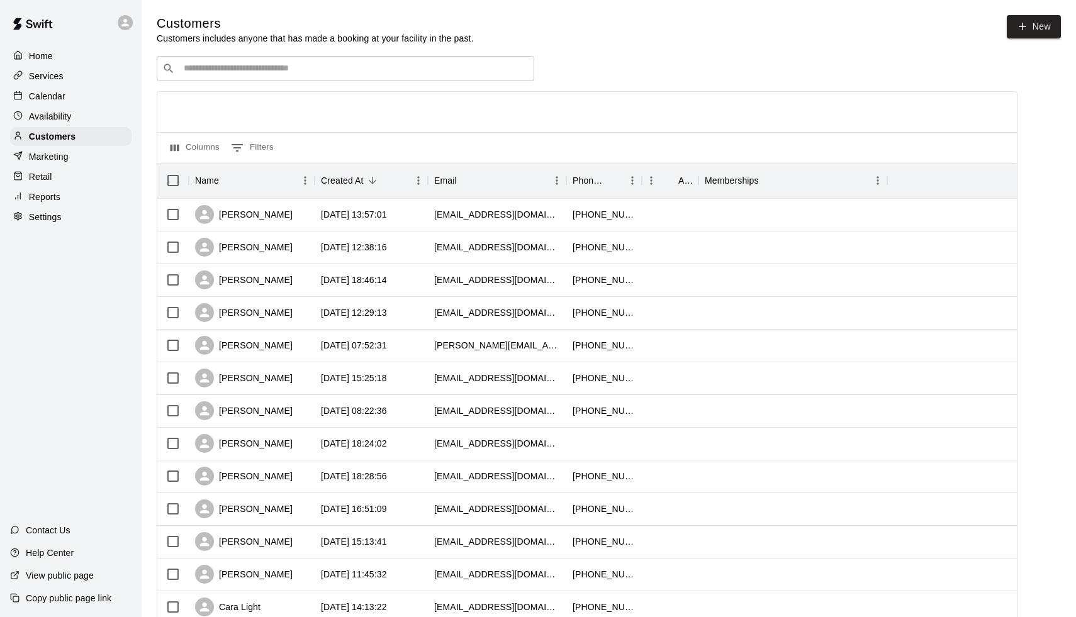
click at [201, 67] on input "Search customers by name or email" at bounding box center [354, 68] width 349 height 13
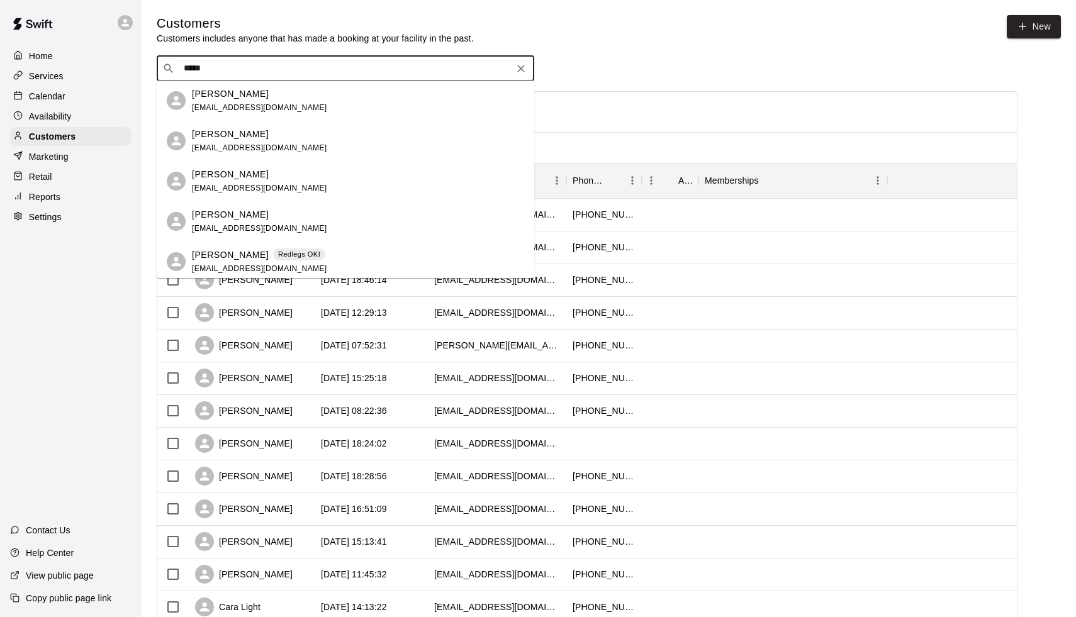
type input "******"
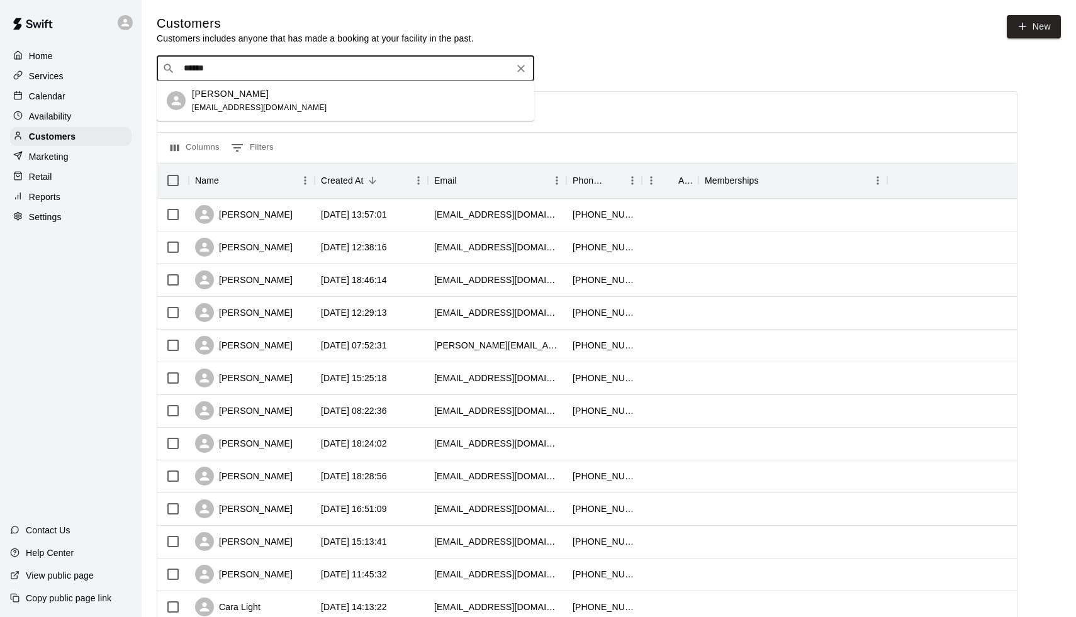
click at [230, 96] on p "[PERSON_NAME]" at bounding box center [230, 93] width 77 height 13
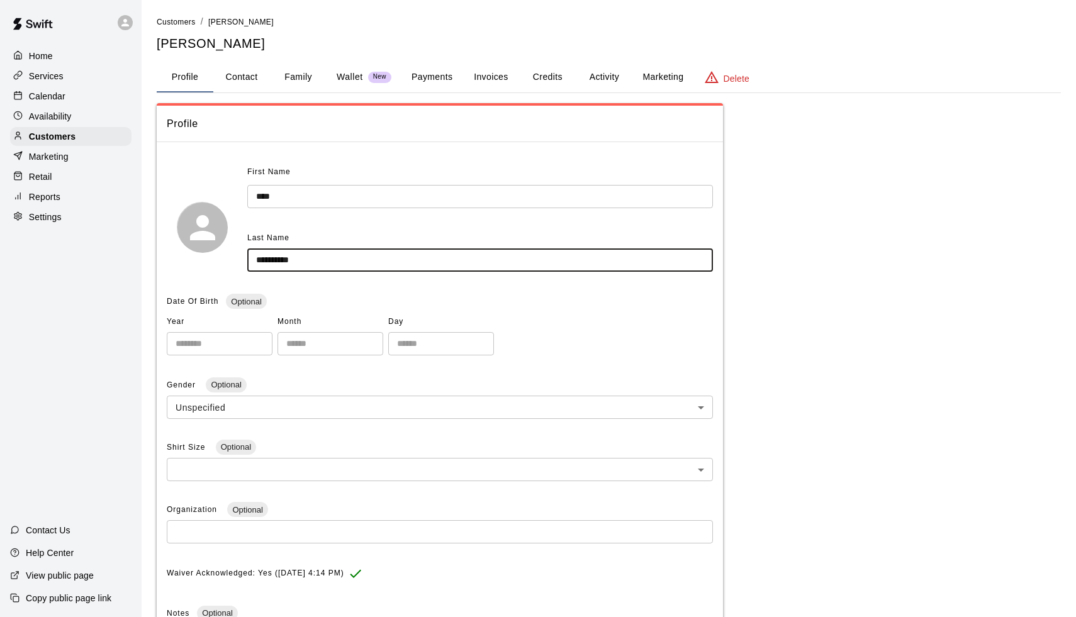
drag, startPoint x: 306, startPoint y: 261, endPoint x: 250, endPoint y: 259, distance: 56.0
click at [244, 83] on button "Contact" at bounding box center [241, 77] width 57 height 30
select select "**"
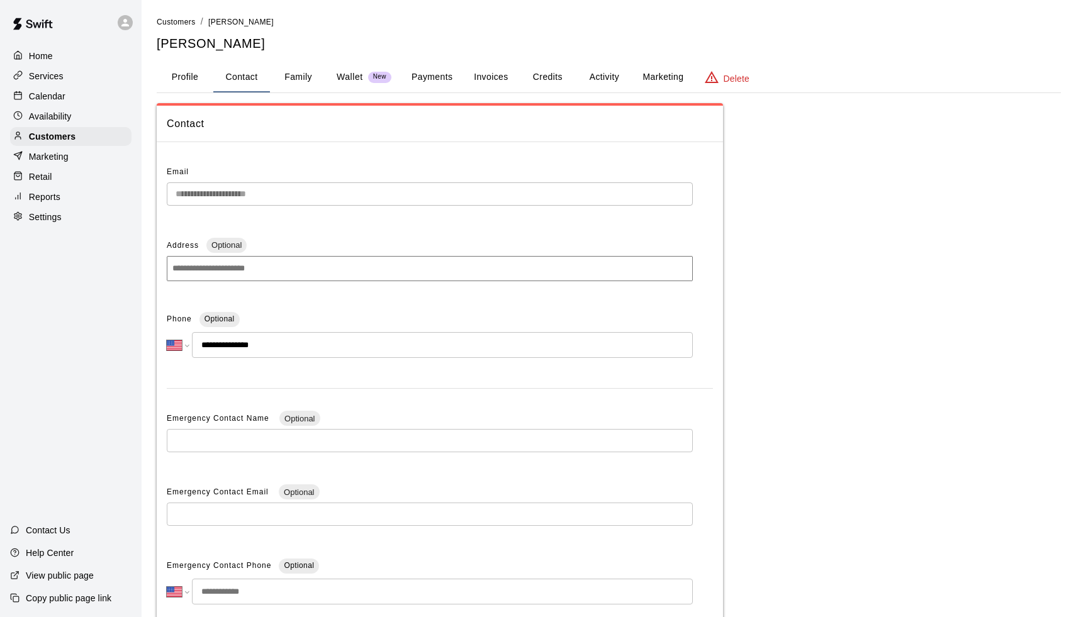
click at [67, 89] on div "Calendar" at bounding box center [70, 96] width 121 height 19
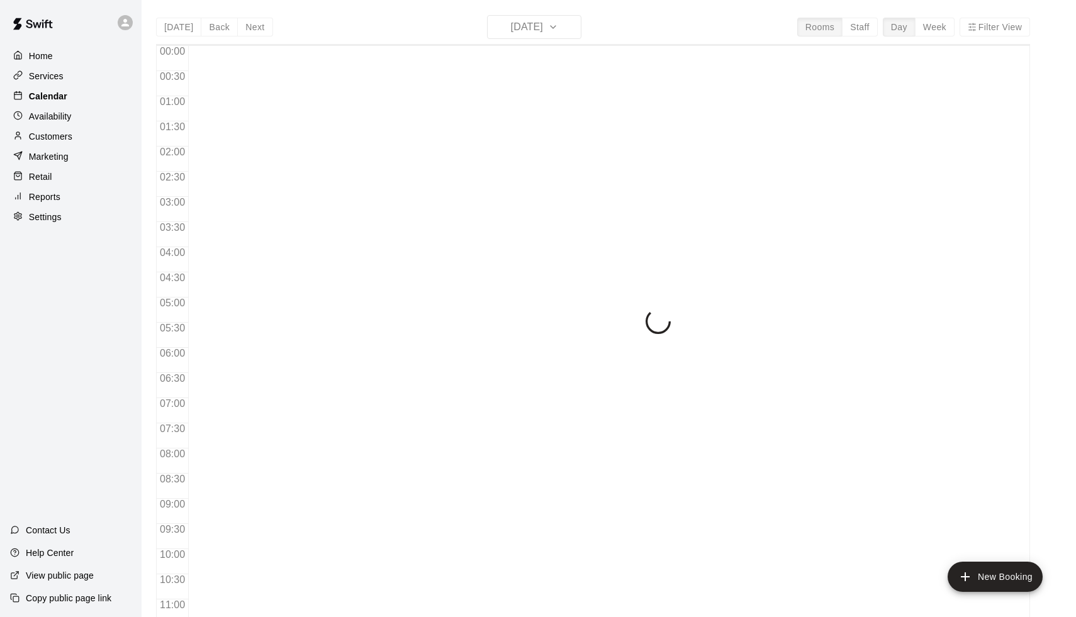
scroll to position [598, 0]
